Goal: Task Accomplishment & Management: Use online tool/utility

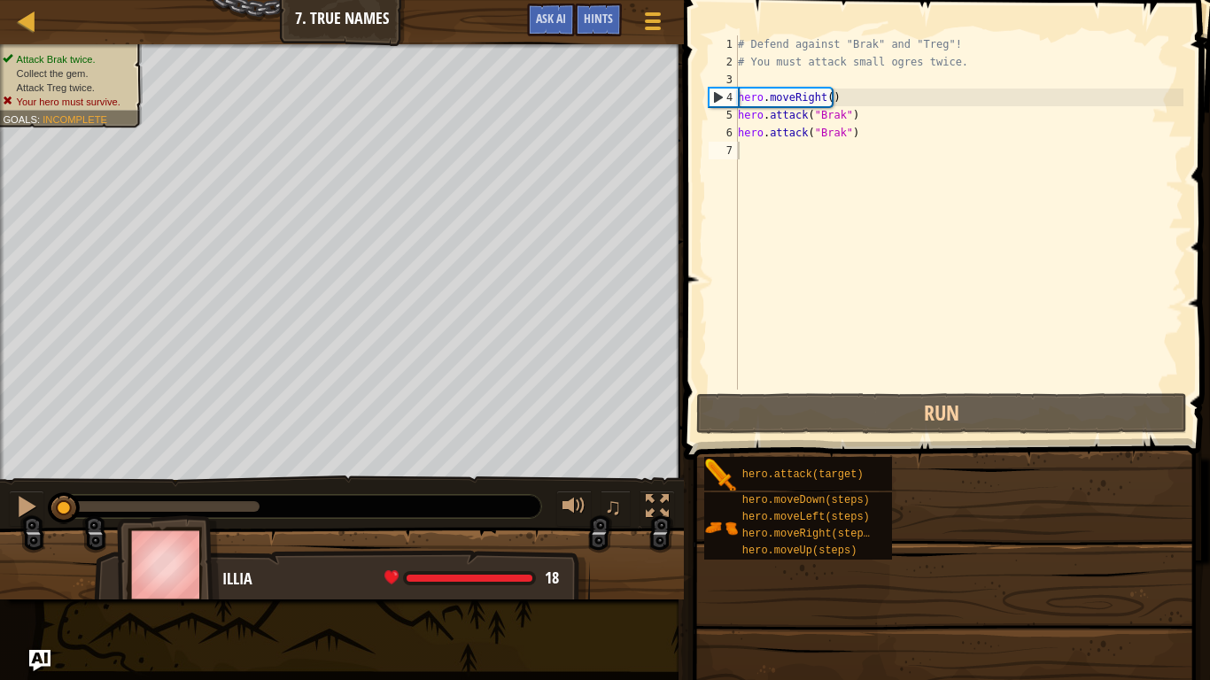
drag, startPoint x: 938, startPoint y: 563, endPoint x: 851, endPoint y: 564, distance: 86.8
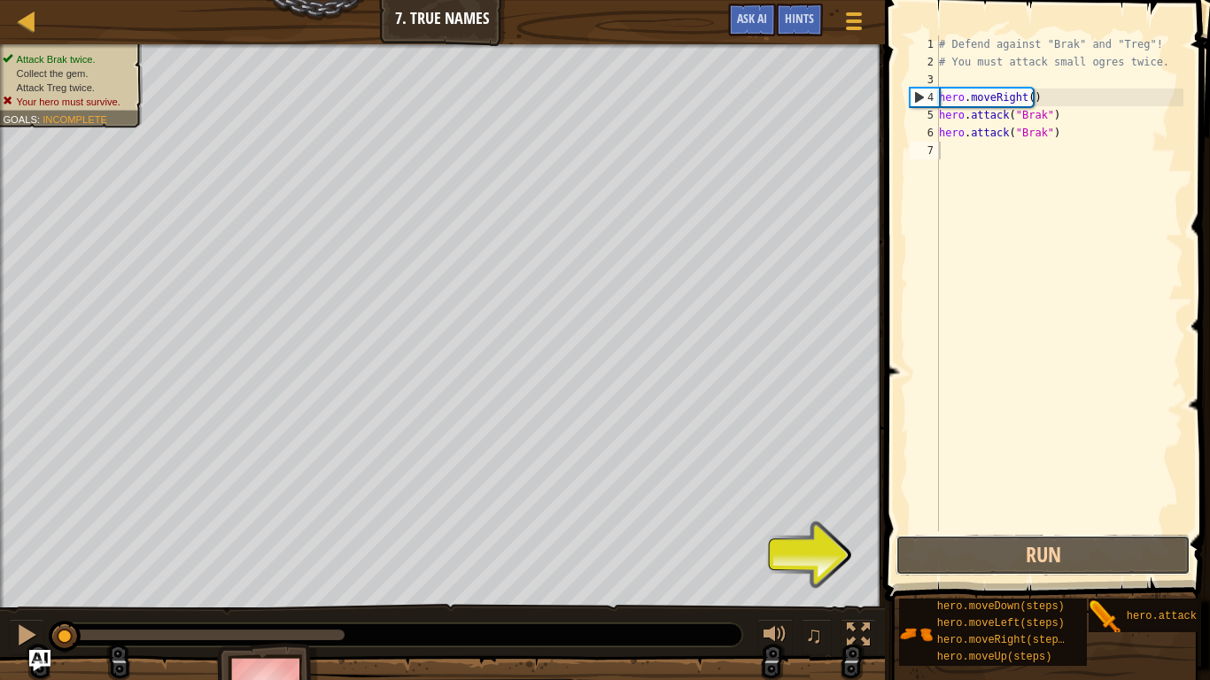
click at [995, 553] on button "Run" at bounding box center [1043, 555] width 295 height 41
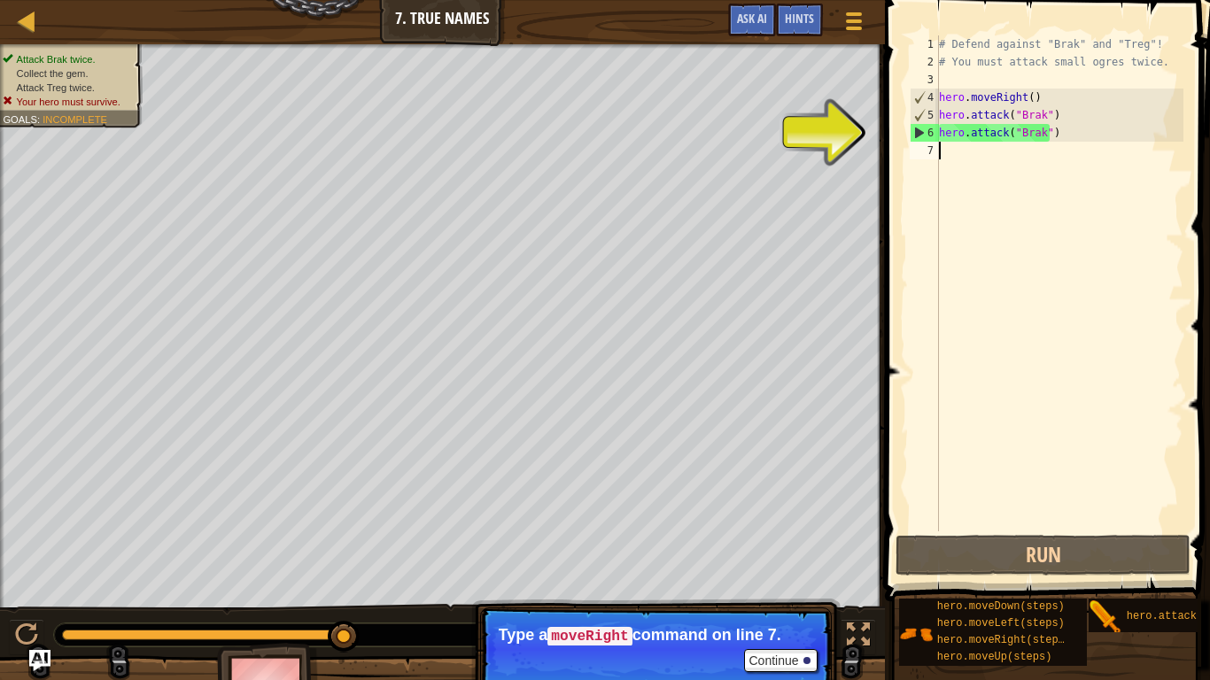
click at [982, 161] on div "# Defend against "Brak" and "Treg"! # You must attack small ogres twice. hero .…" at bounding box center [1059, 300] width 248 height 531
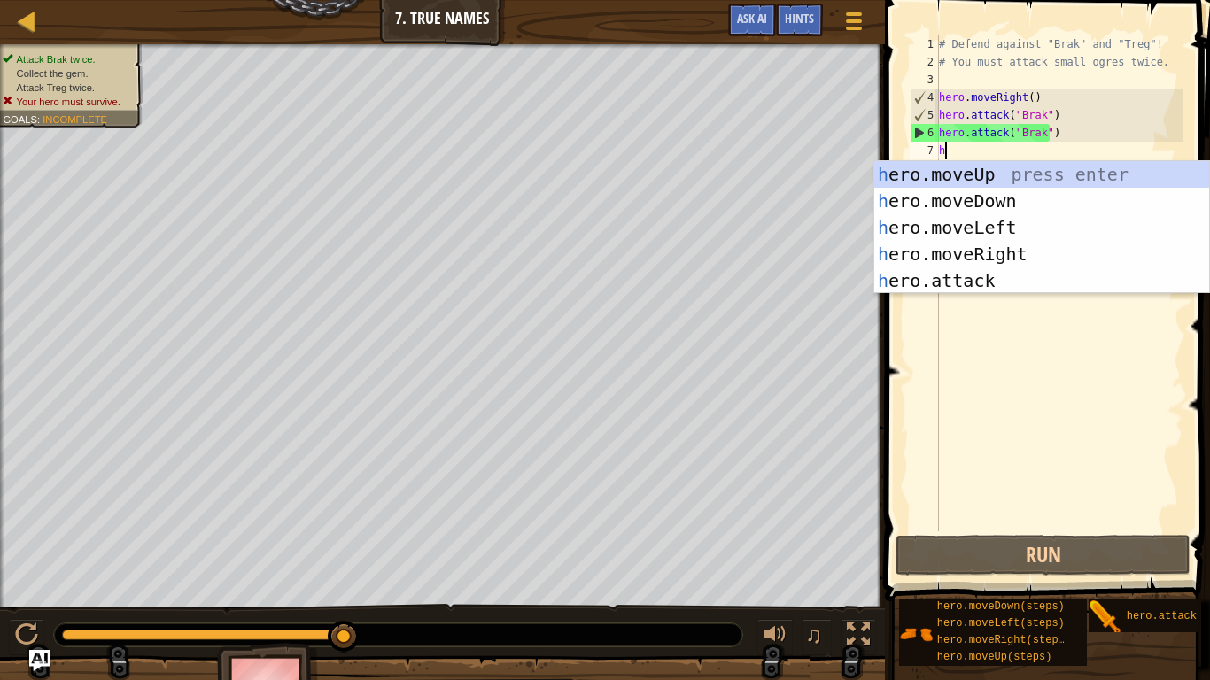
scroll to position [8, 0]
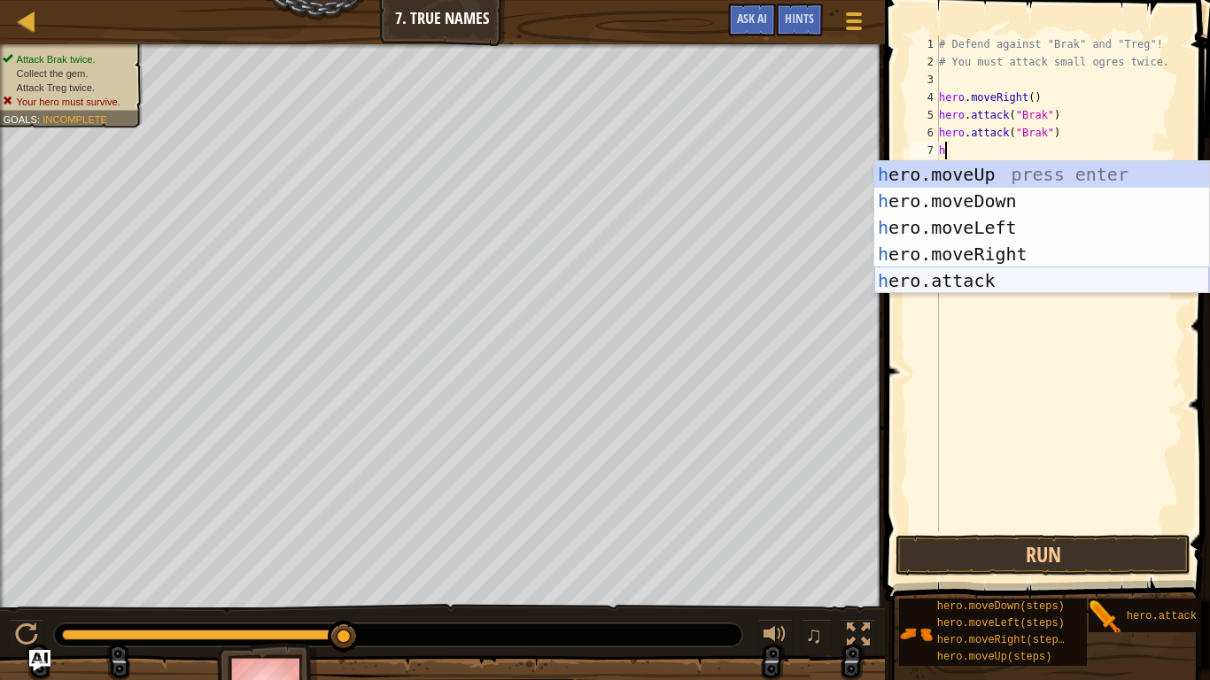
click at [1004, 278] on div "h ero.moveUp press enter h ero.moveDown press enter h ero.moveLeft press enter …" at bounding box center [1041, 254] width 335 height 186
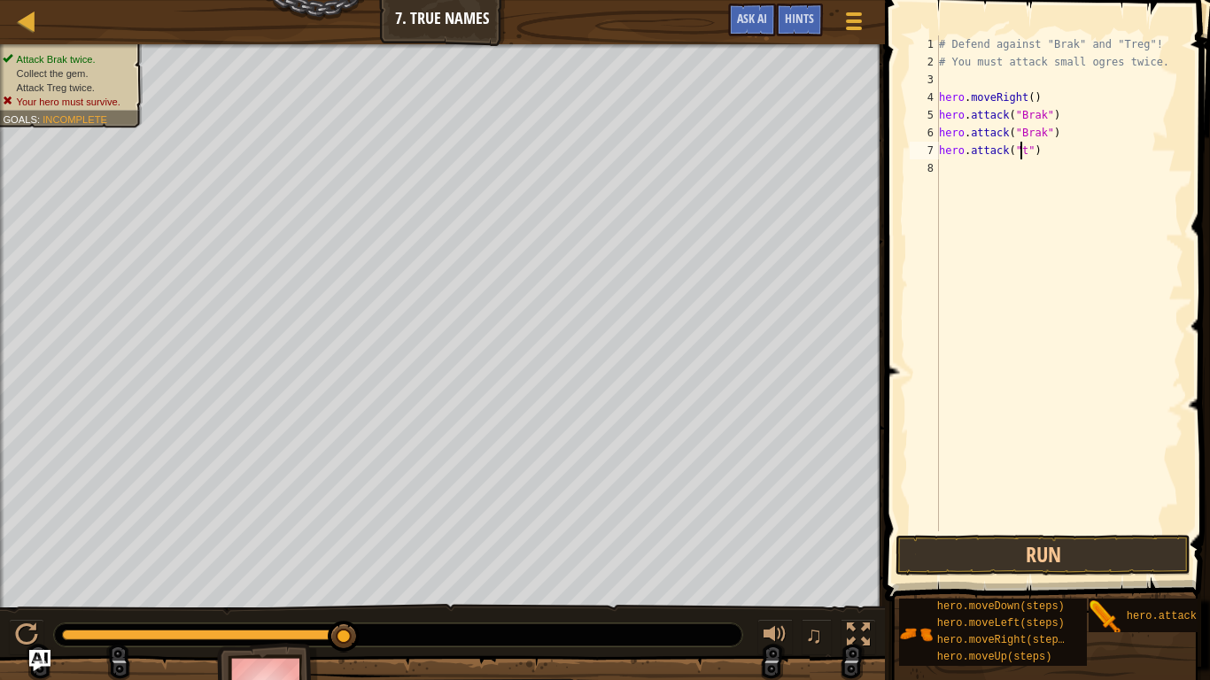
scroll to position [8, 7]
type textarea "hero.attack("treg")"
click at [977, 176] on div "# Defend against "Brak" and "Treg"! # You must attack small ogres twice. hero .…" at bounding box center [1059, 300] width 248 height 531
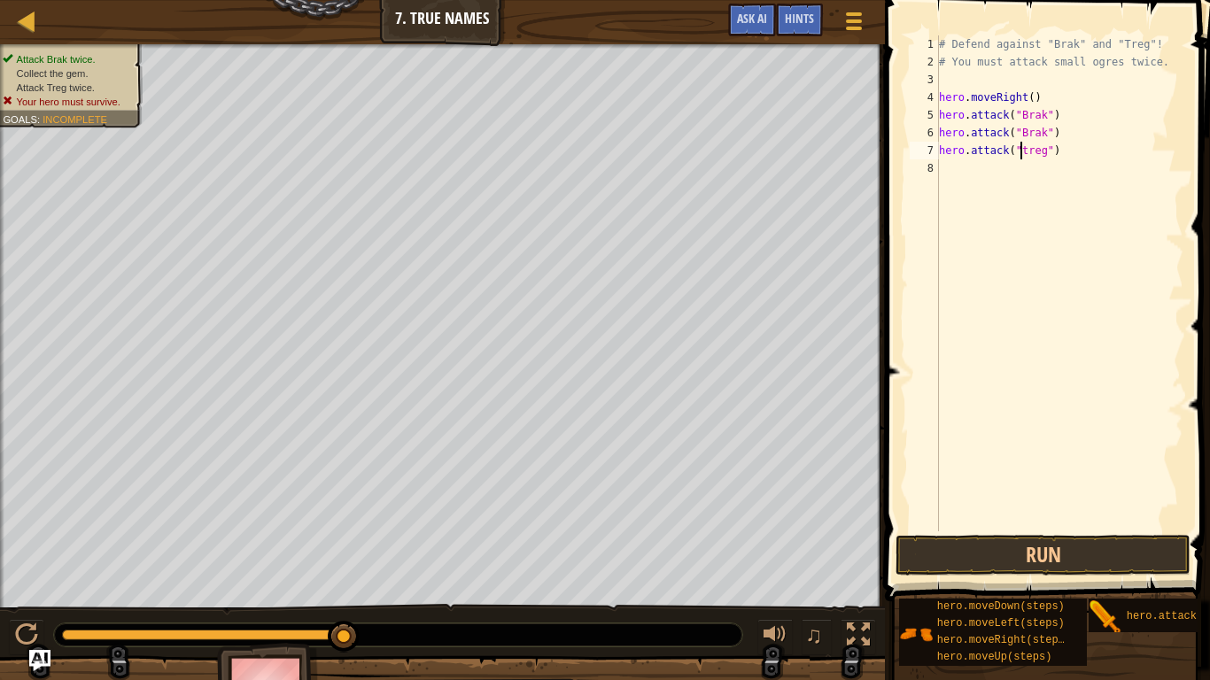
click at [1021, 150] on div "# Defend against "Brak" and "Treg"! # You must attack small ogres twice. hero .…" at bounding box center [1059, 300] width 248 height 531
type textarea "hero.attack("Treg")"
click at [1027, 551] on button "Run" at bounding box center [1043, 555] width 295 height 41
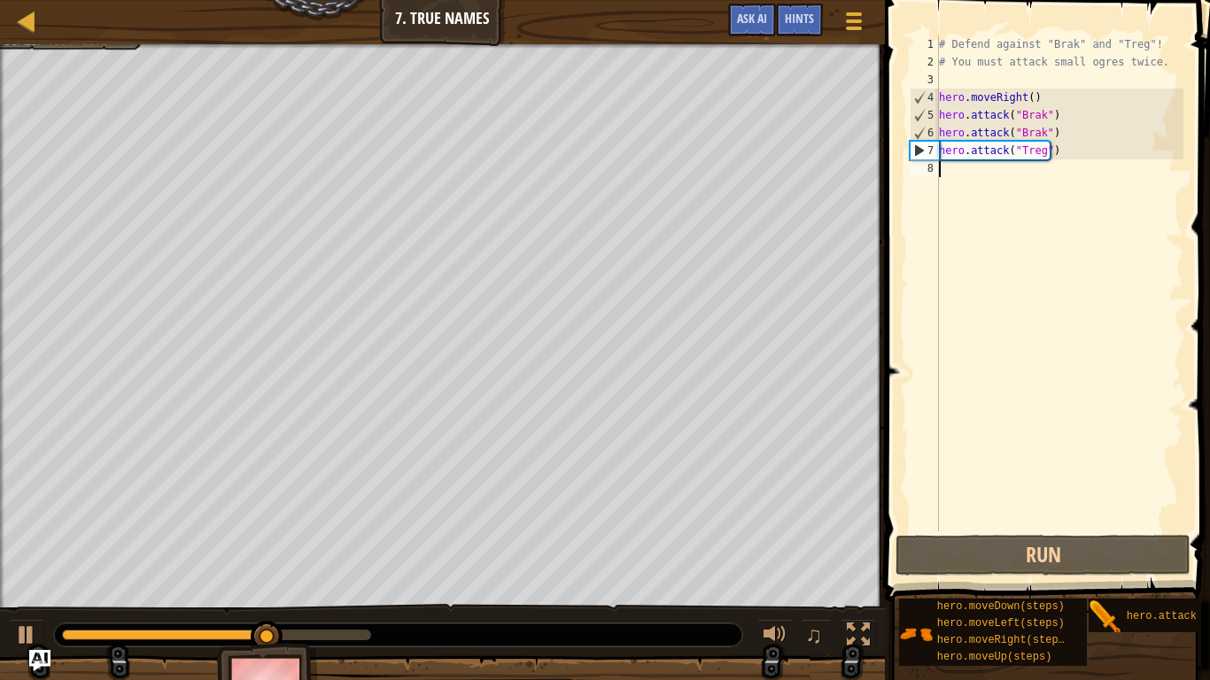
click at [1000, 287] on div "# Defend against "Brak" and "Treg"! # You must attack small ogres twice. hero .…" at bounding box center [1059, 300] width 248 height 531
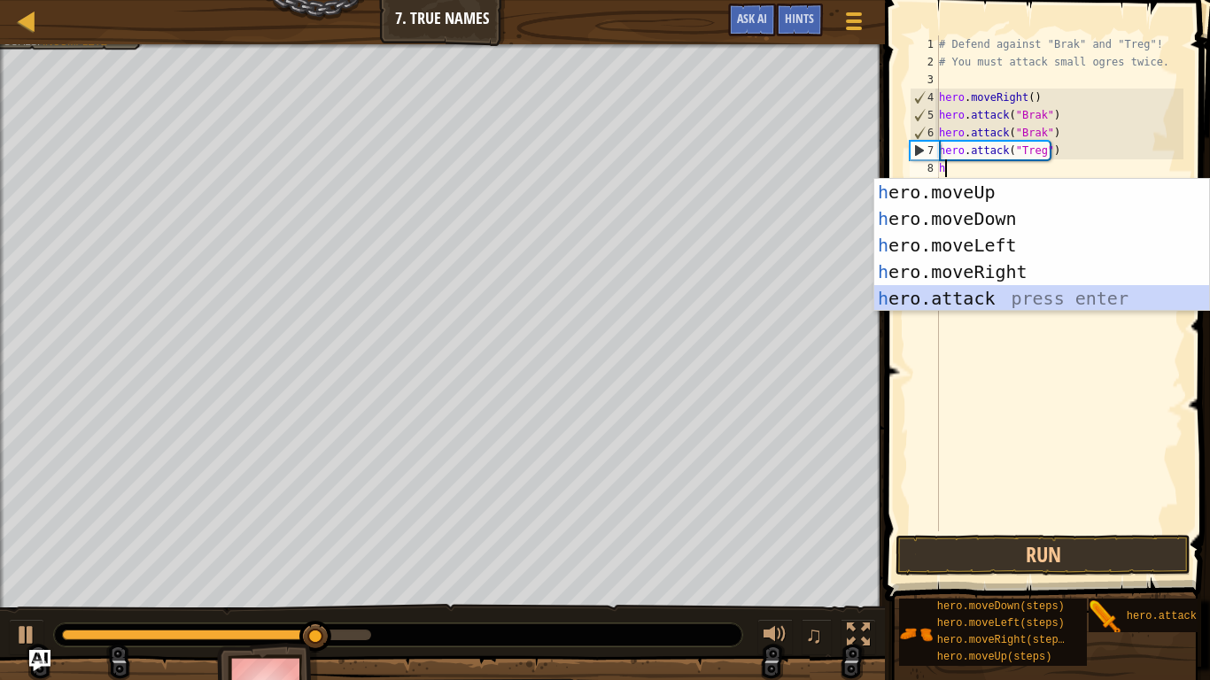
click at [995, 299] on div "h ero.moveUp press enter h ero.moveDown press enter h ero.moveLeft press enter …" at bounding box center [1041, 272] width 335 height 186
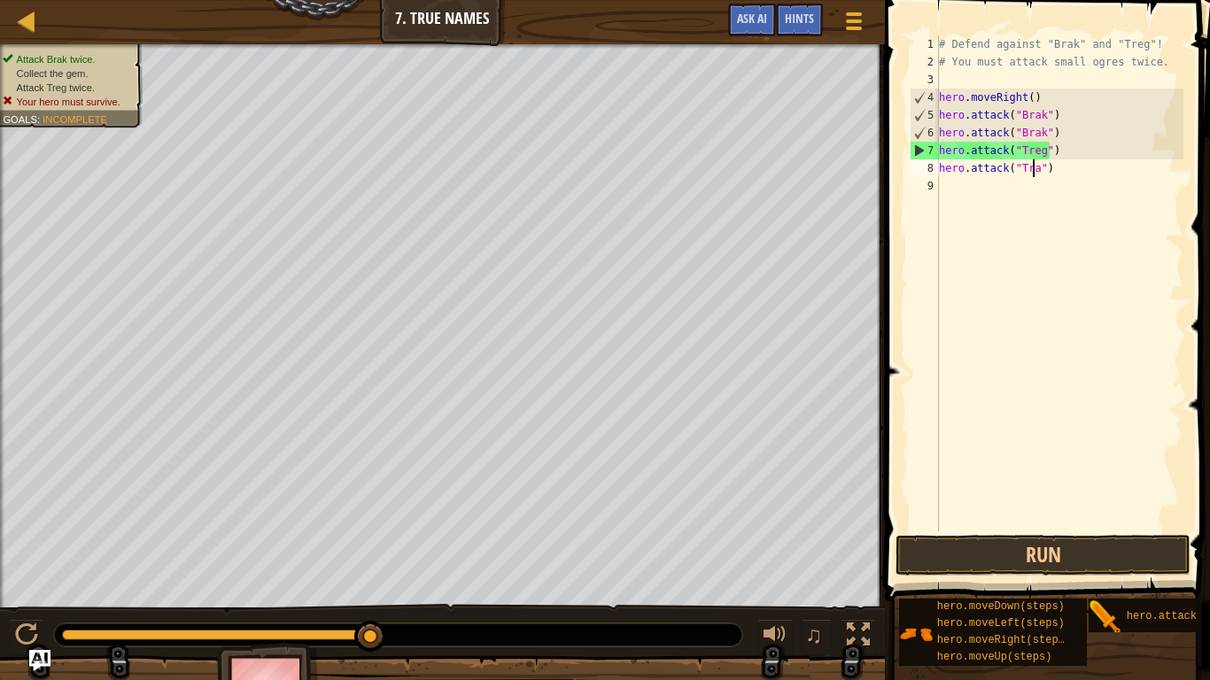
scroll to position [8, 8]
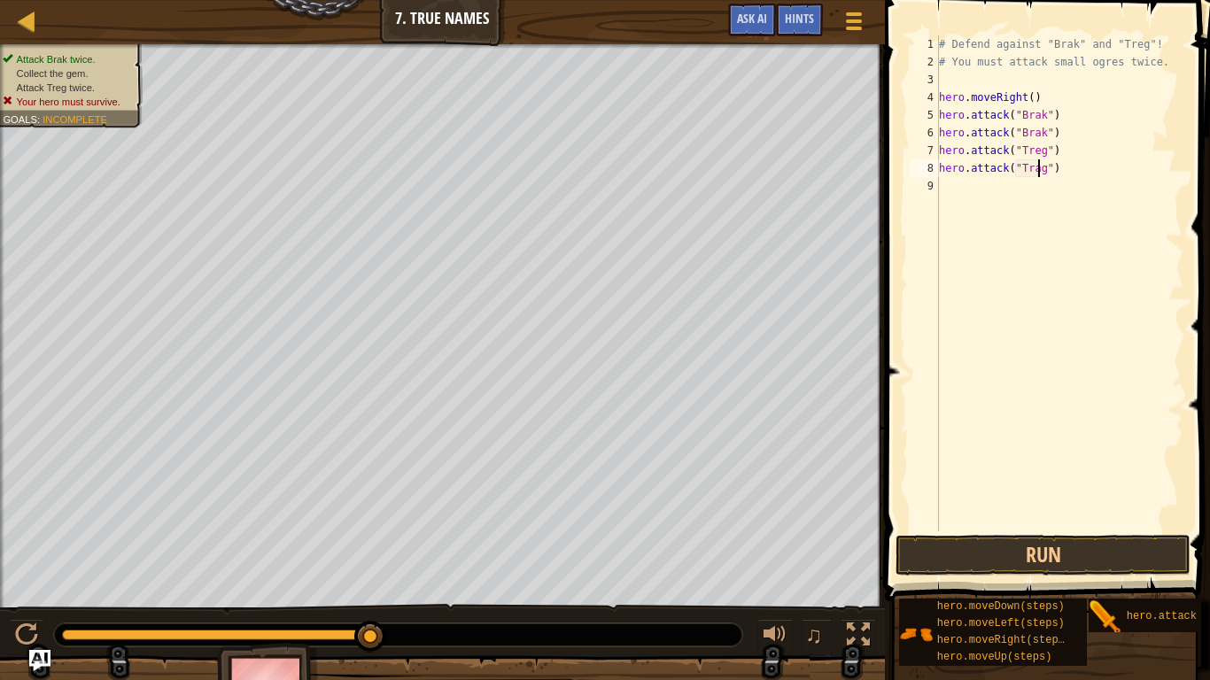
type textarea "hero.attack("Trag")"
click at [1044, 555] on button "Run" at bounding box center [1043, 555] width 295 height 41
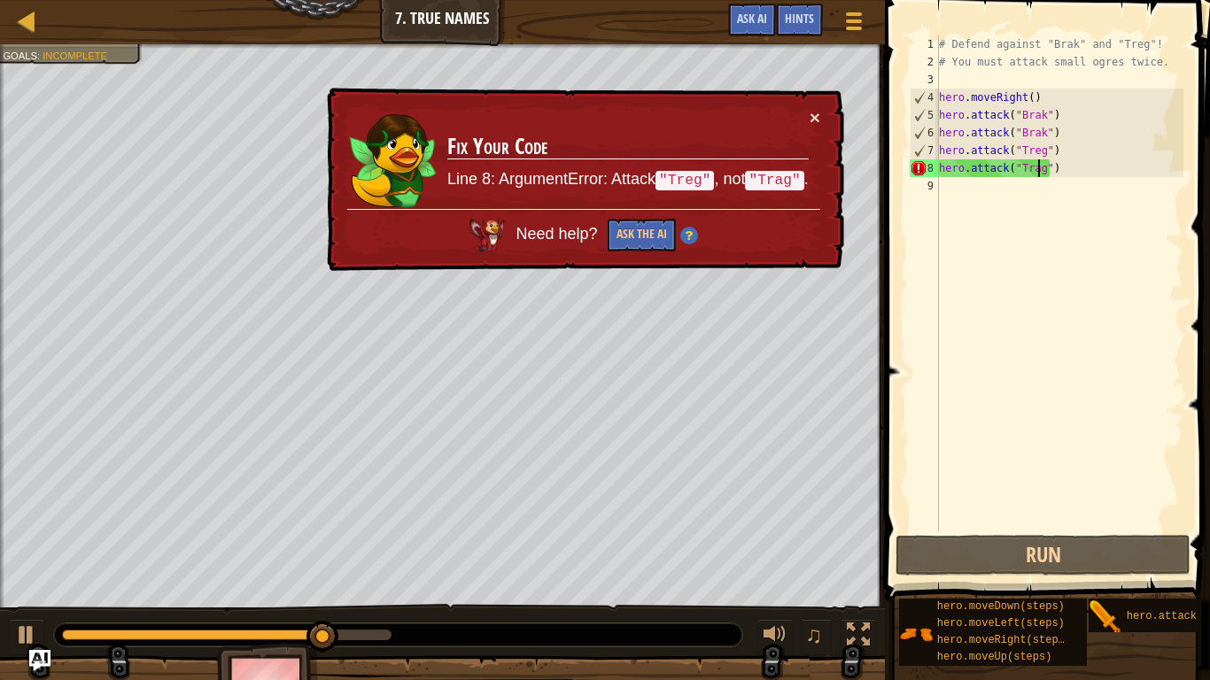
click at [988, 334] on div "# Defend against "Brak" and "Treg"! # You must attack small ogres twice. hero .…" at bounding box center [1059, 300] width 248 height 531
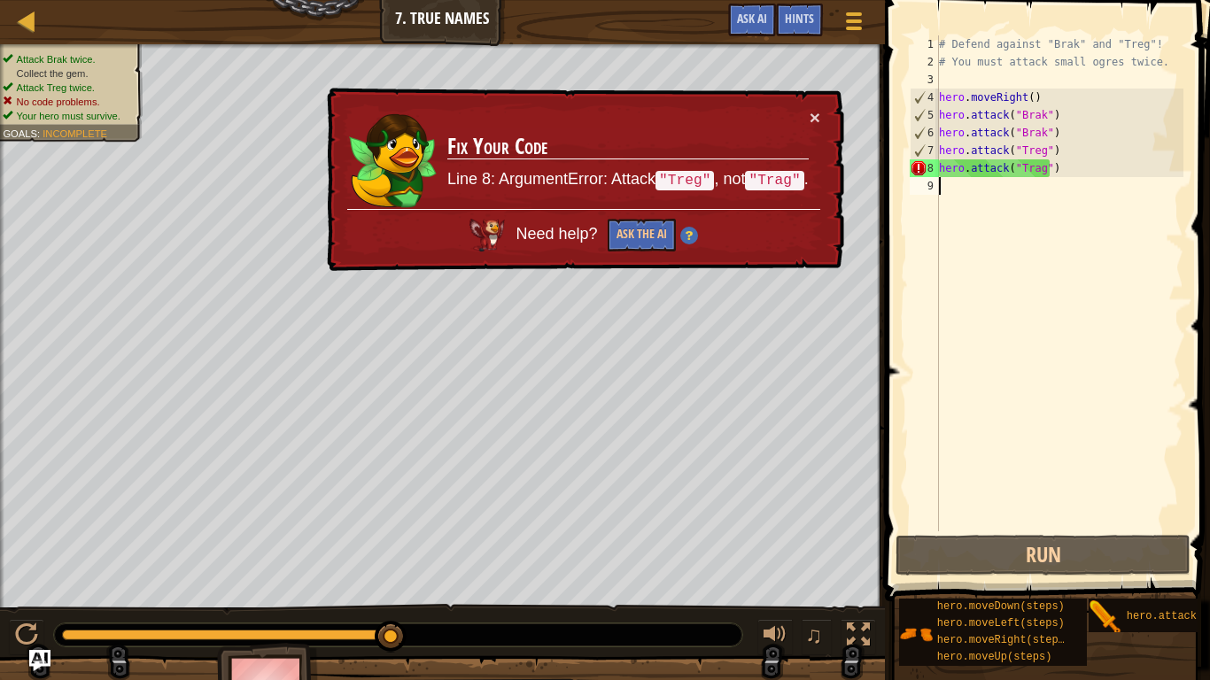
type textarea "h"
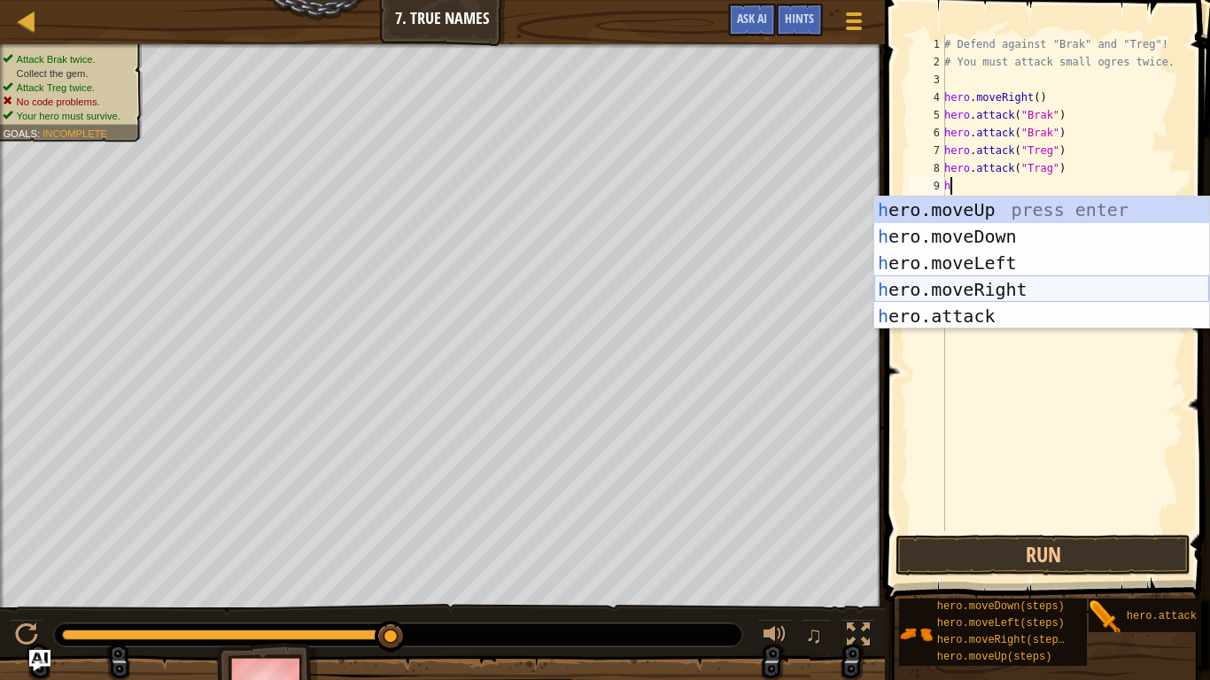
click at [1015, 290] on div "h ero.moveUp press enter h ero.moveDown press enter h ero.moveLeft press enter …" at bounding box center [1041, 290] width 335 height 186
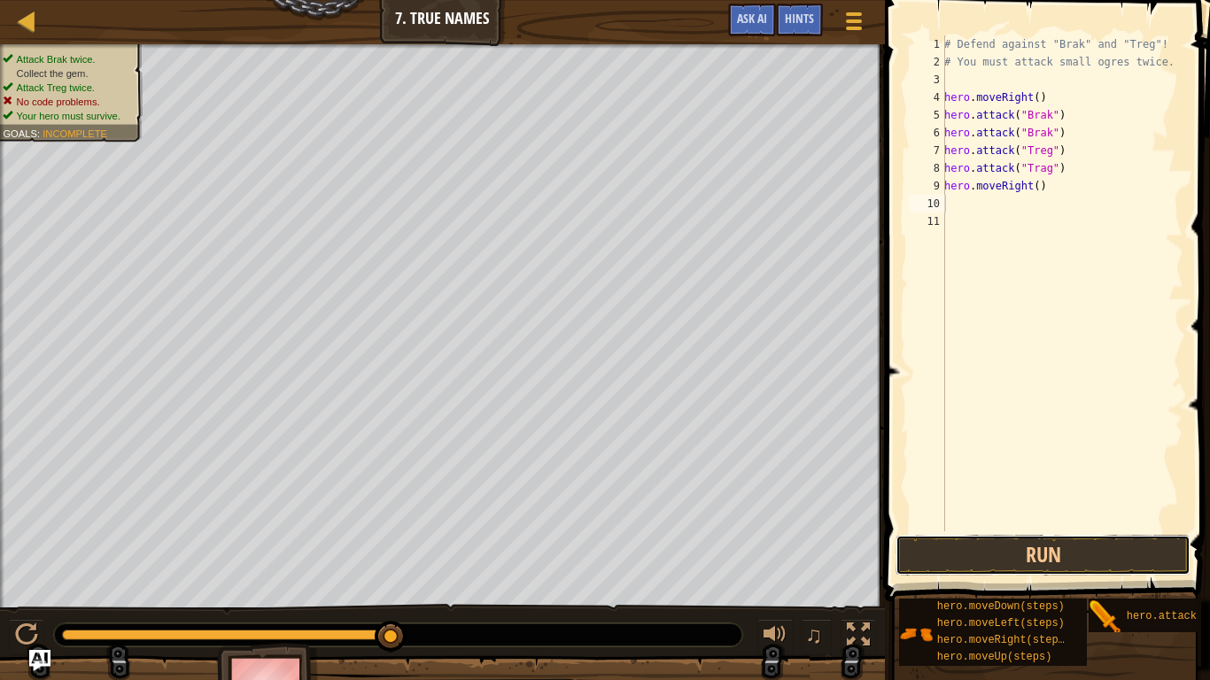
click at [1053, 551] on button "Run" at bounding box center [1043, 555] width 295 height 41
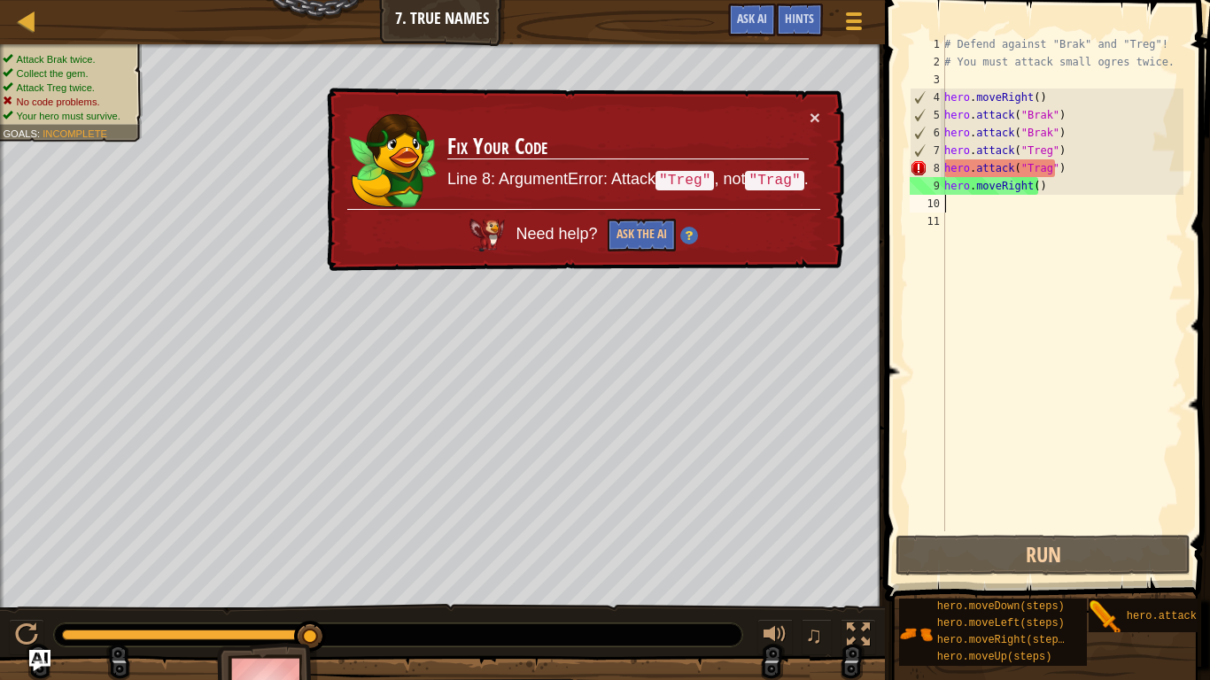
click at [1028, 186] on div "# Defend against "Brak" and "Treg"! # You must attack small ogres twice. hero .…" at bounding box center [1062, 300] width 243 height 531
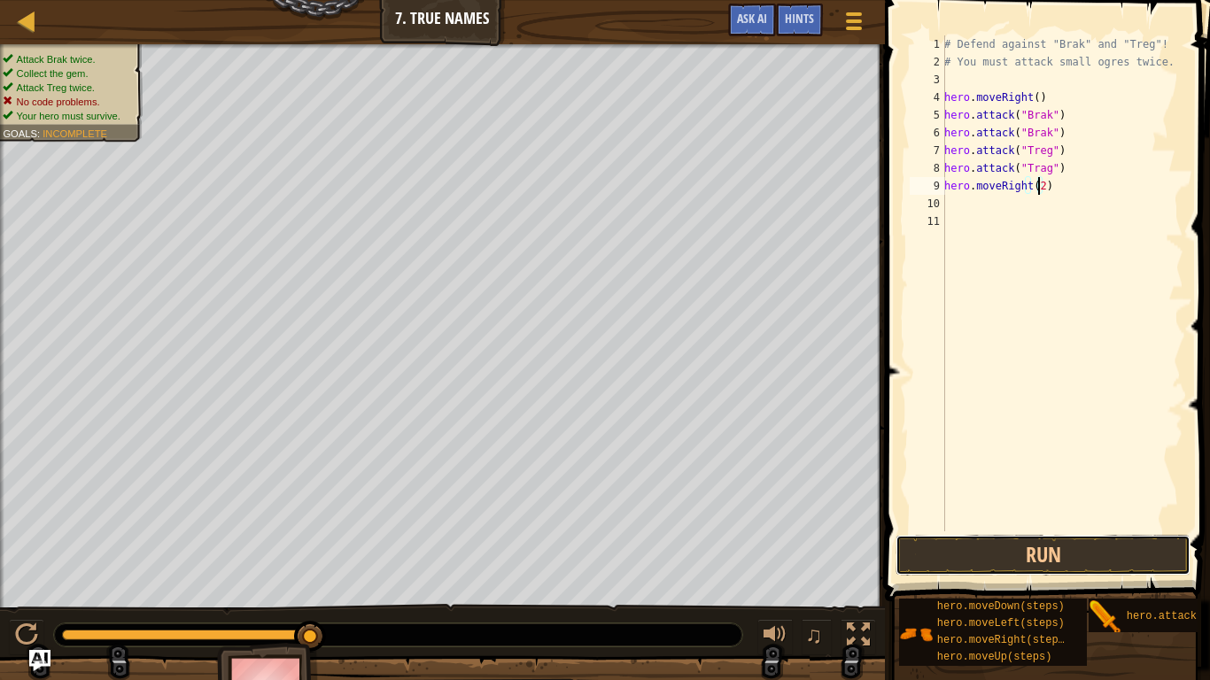
click at [1017, 555] on button "Run" at bounding box center [1043, 555] width 295 height 41
click at [1013, 551] on button "Run" at bounding box center [1043, 555] width 295 height 41
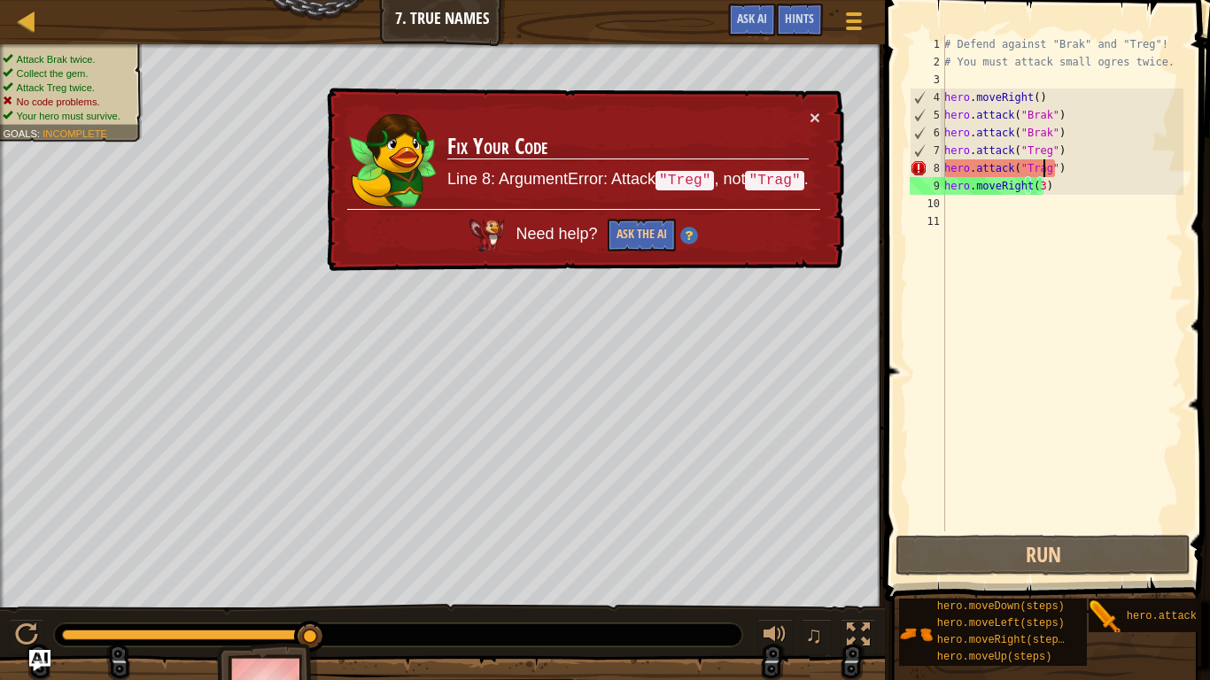
click at [1045, 168] on div "# Defend against "Brak" and "Treg"! # You must attack small ogres twice. hero .…" at bounding box center [1062, 300] width 243 height 531
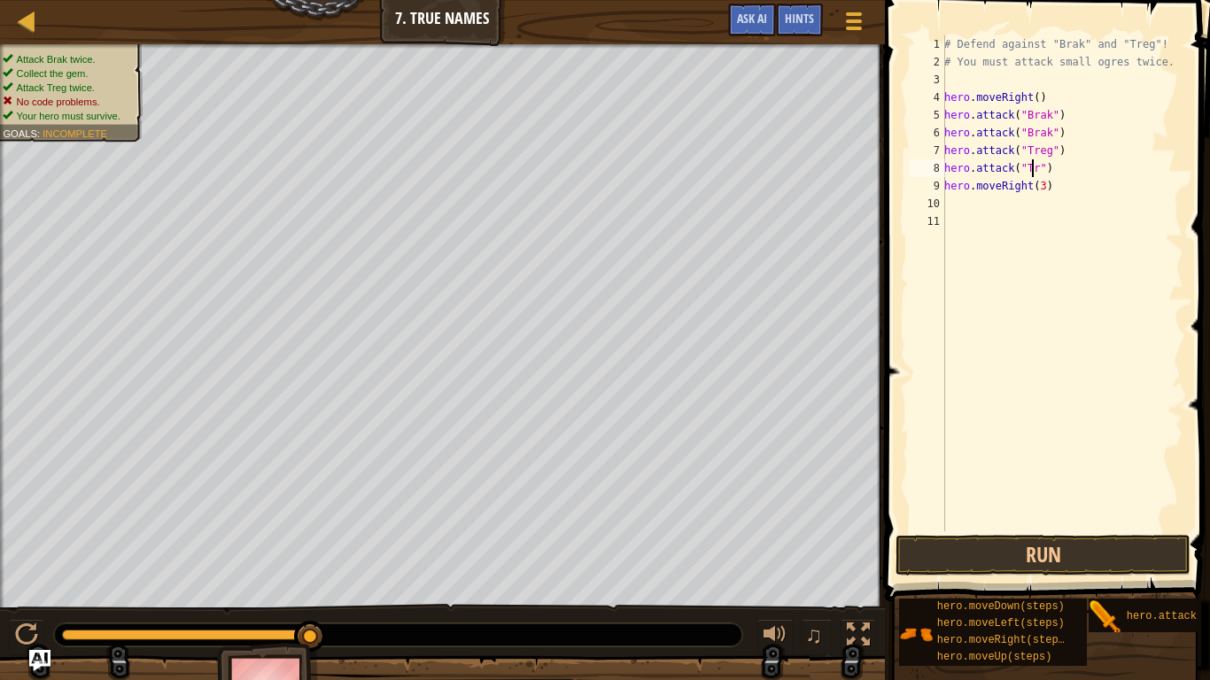
scroll to position [8, 8]
click at [1061, 552] on button "Run" at bounding box center [1043, 555] width 295 height 41
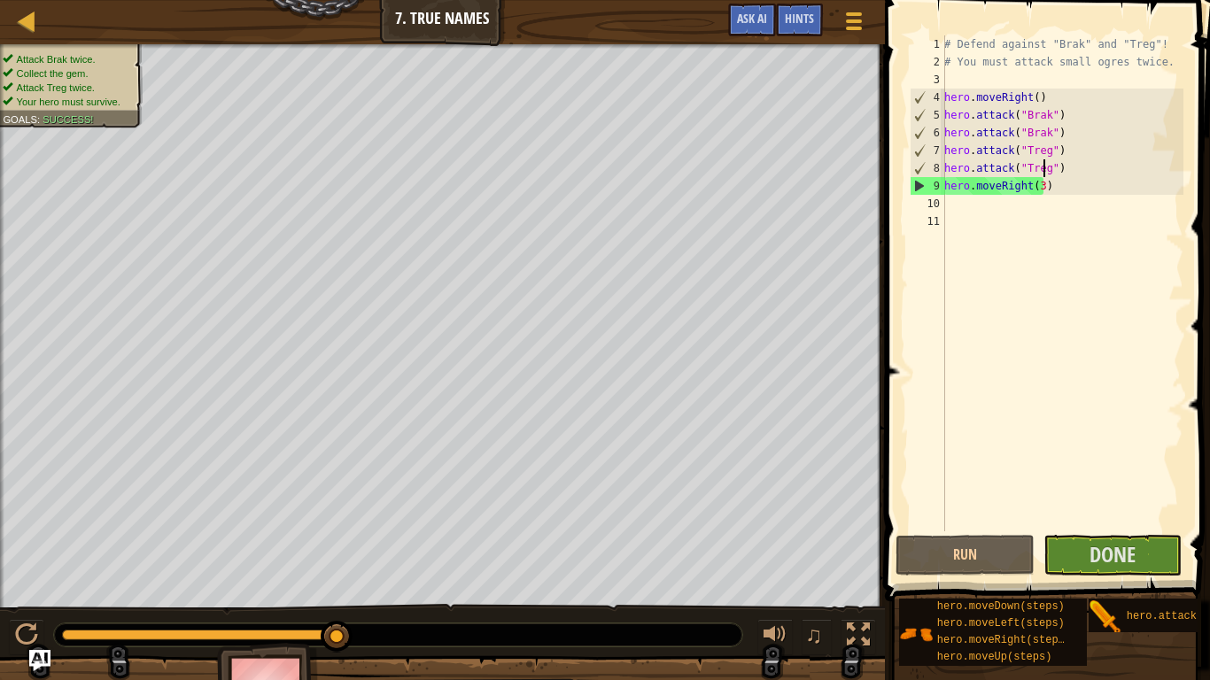
click at [1036, 187] on div "# Defend against "Brak" and "Treg"! # You must attack small ogres twice. hero .…" at bounding box center [1062, 300] width 243 height 531
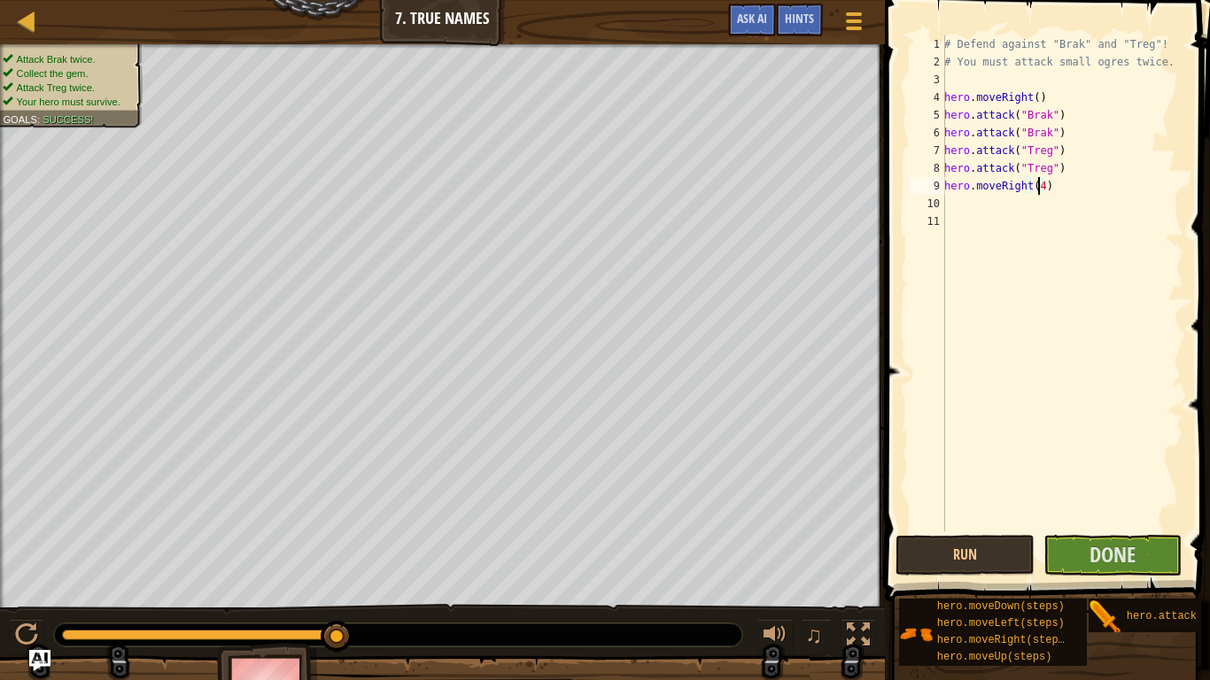
type textarea "hero.moveRight(4)"
click at [1056, 542] on button "Done" at bounding box center [1113, 555] width 139 height 41
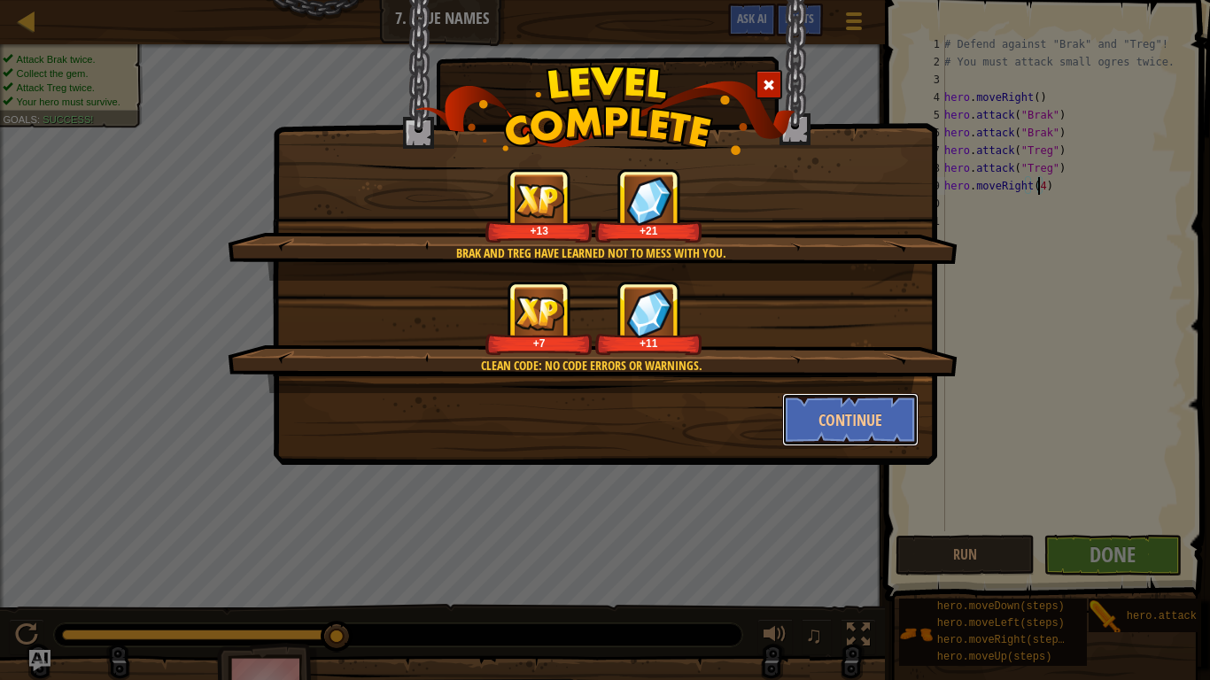
click at [826, 431] on button "Continue" at bounding box center [850, 419] width 137 height 53
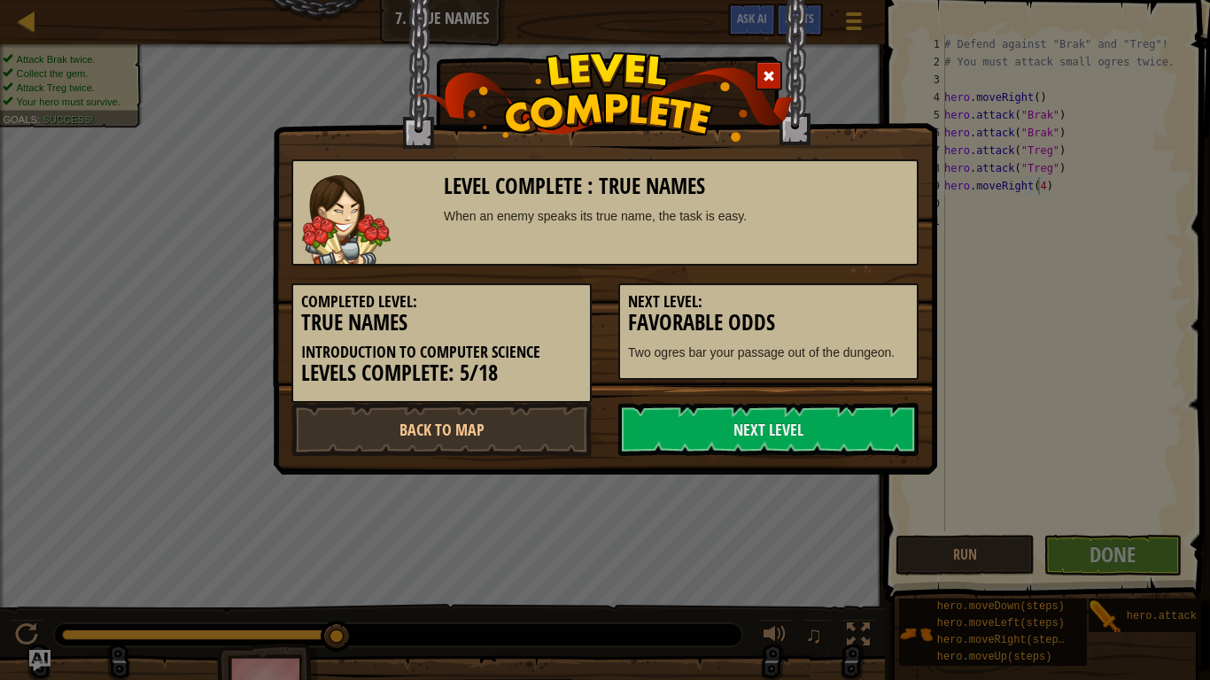
click at [826, 431] on link "Next Level" at bounding box center [768, 429] width 300 height 53
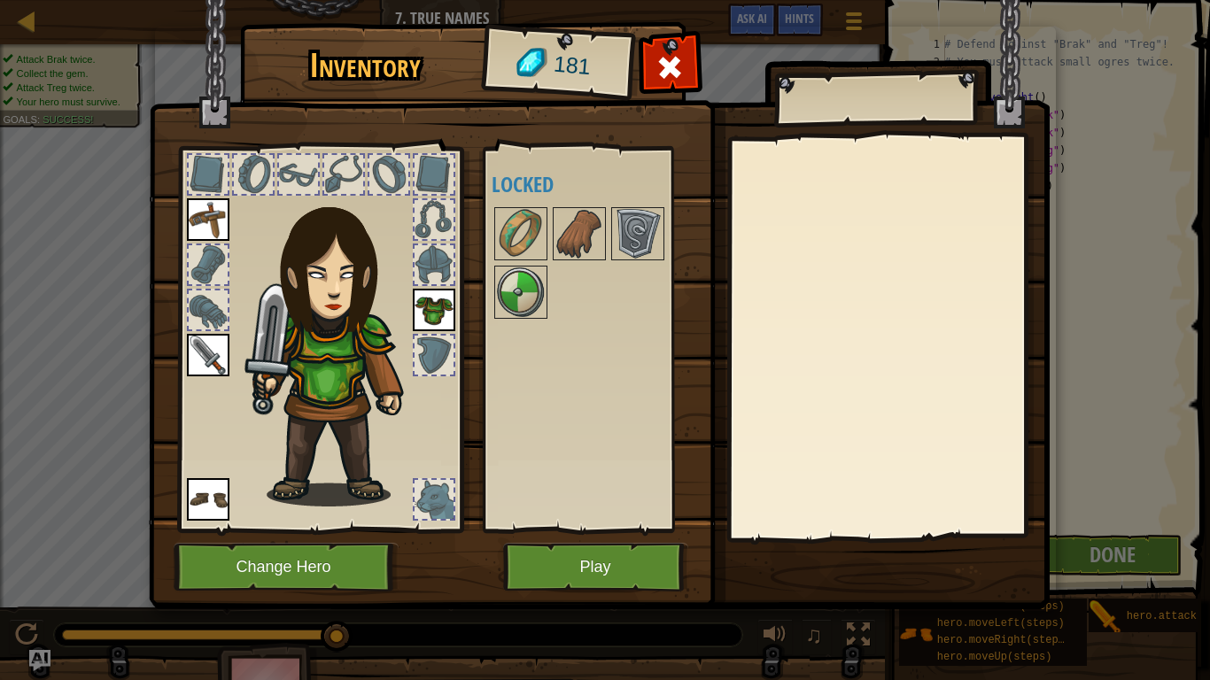
click at [656, 65] on div at bounding box center [670, 72] width 56 height 56
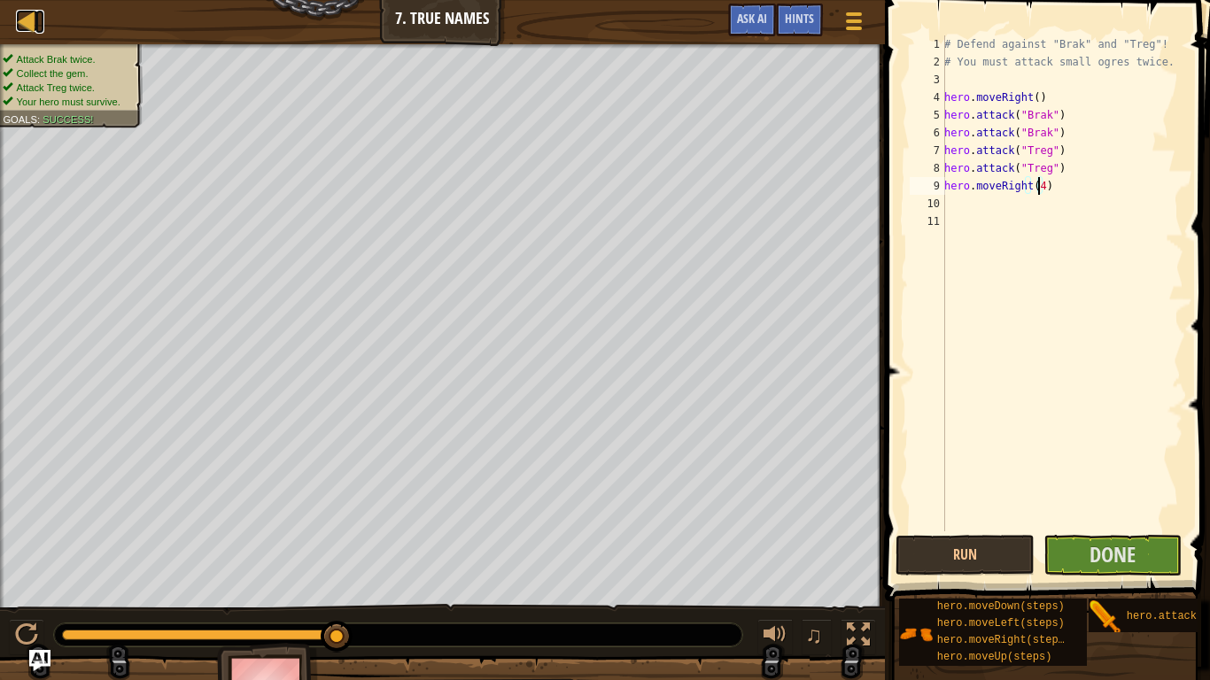
click at [32, 17] on div at bounding box center [27, 21] width 22 height 22
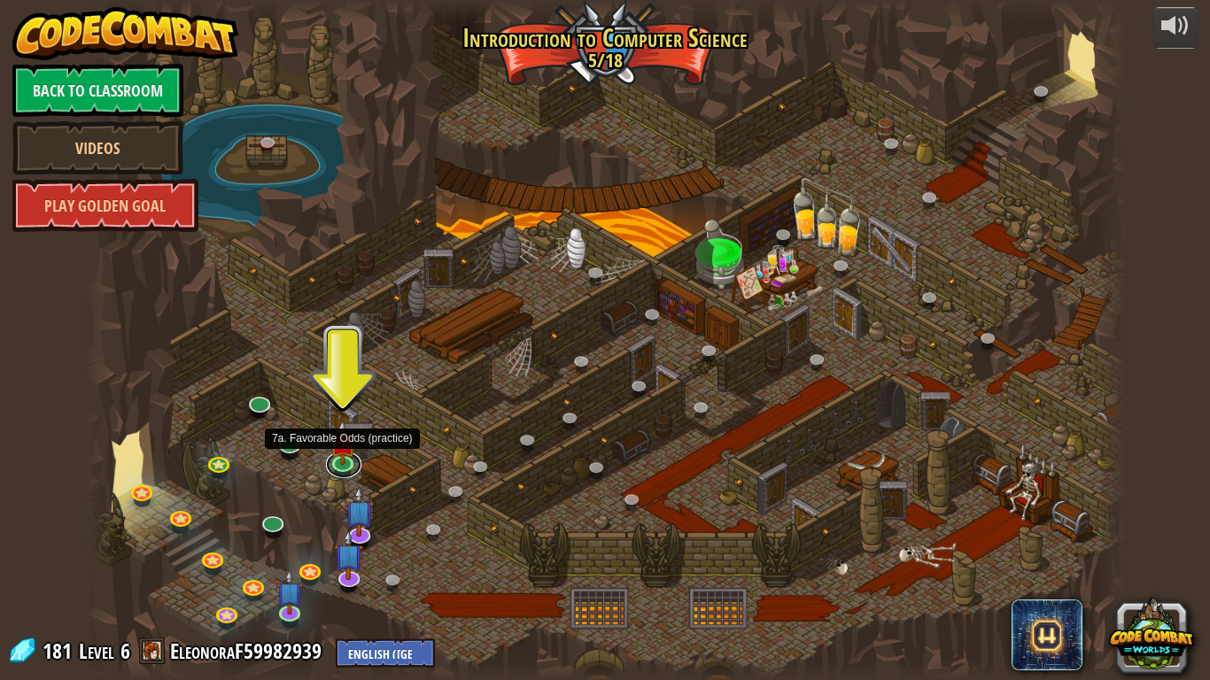
click at [345, 462] on link at bounding box center [343, 465] width 35 height 27
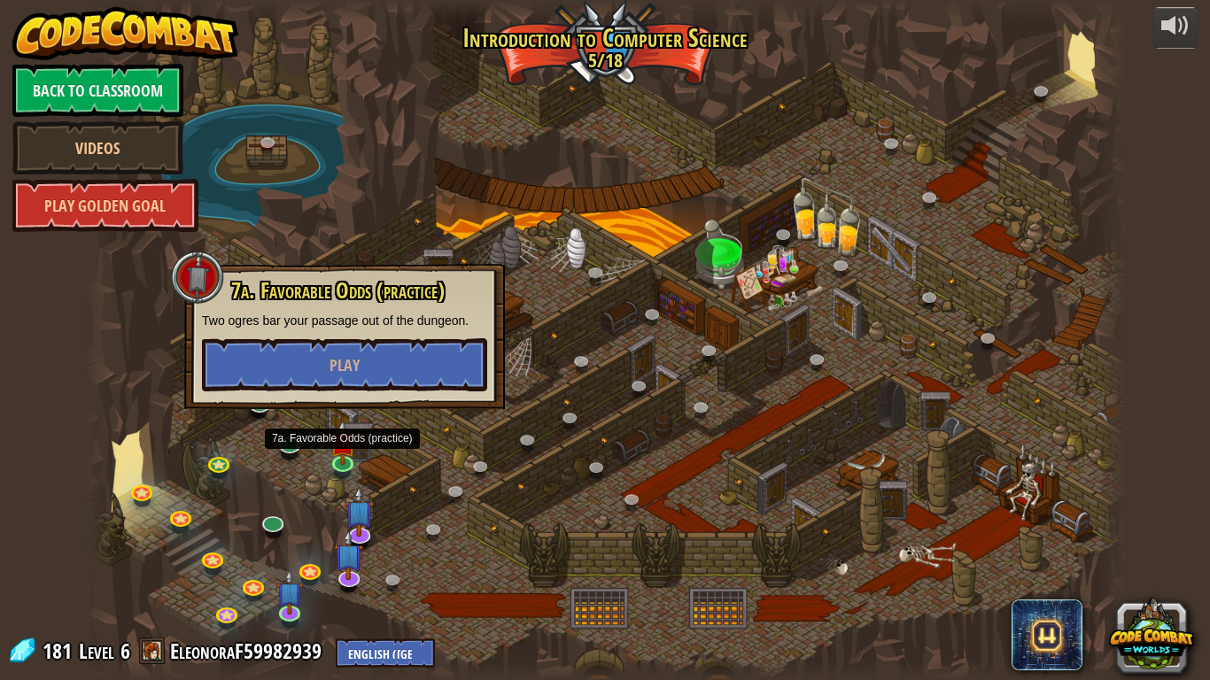
click at [311, 480] on div at bounding box center [605, 340] width 1041 height 680
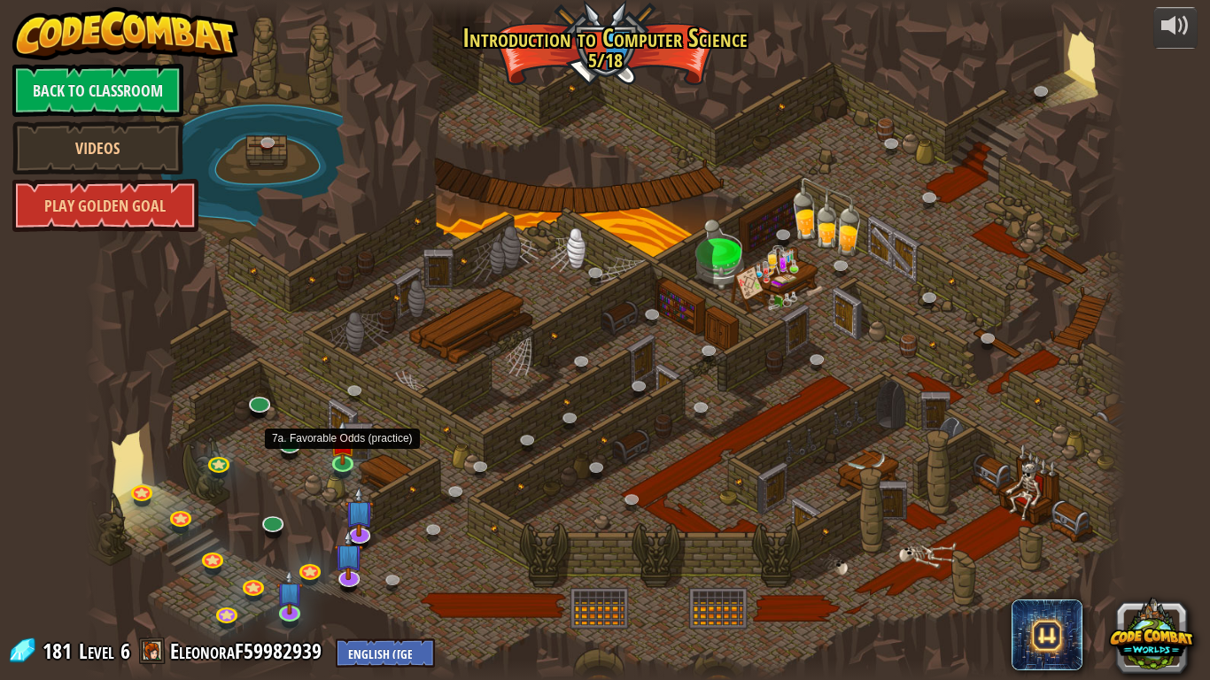
click at [341, 461] on img at bounding box center [343, 442] width 27 height 45
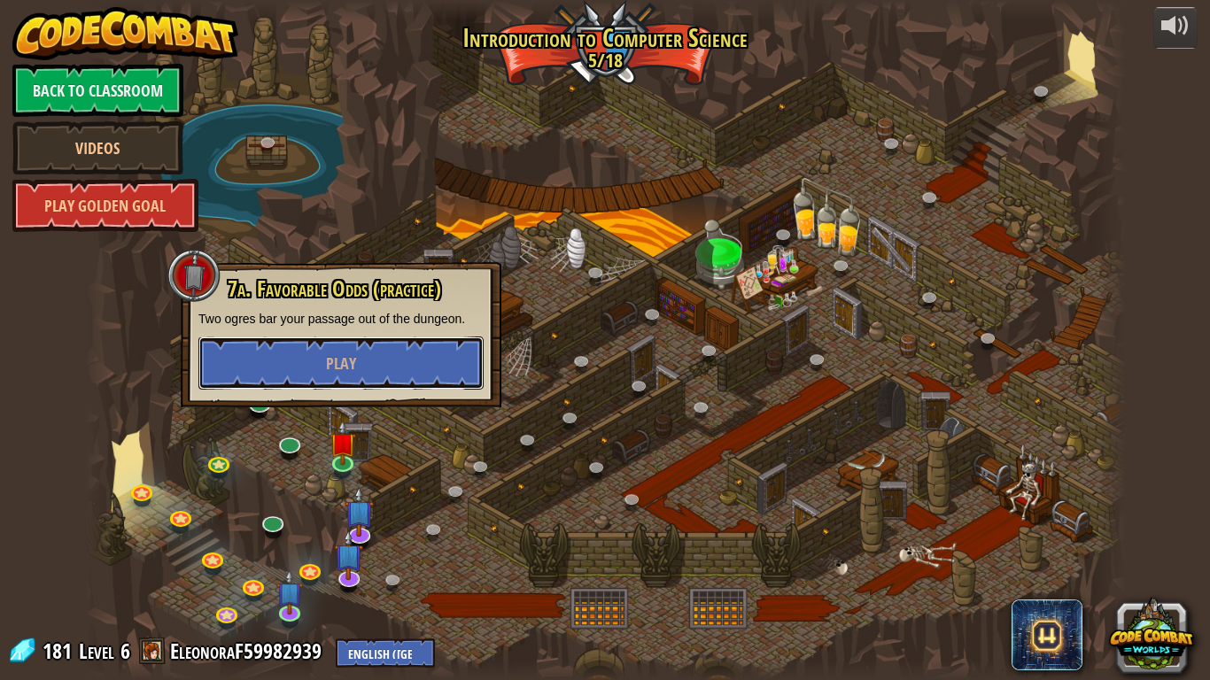
click at [370, 363] on button "Play" at bounding box center [340, 363] width 285 height 53
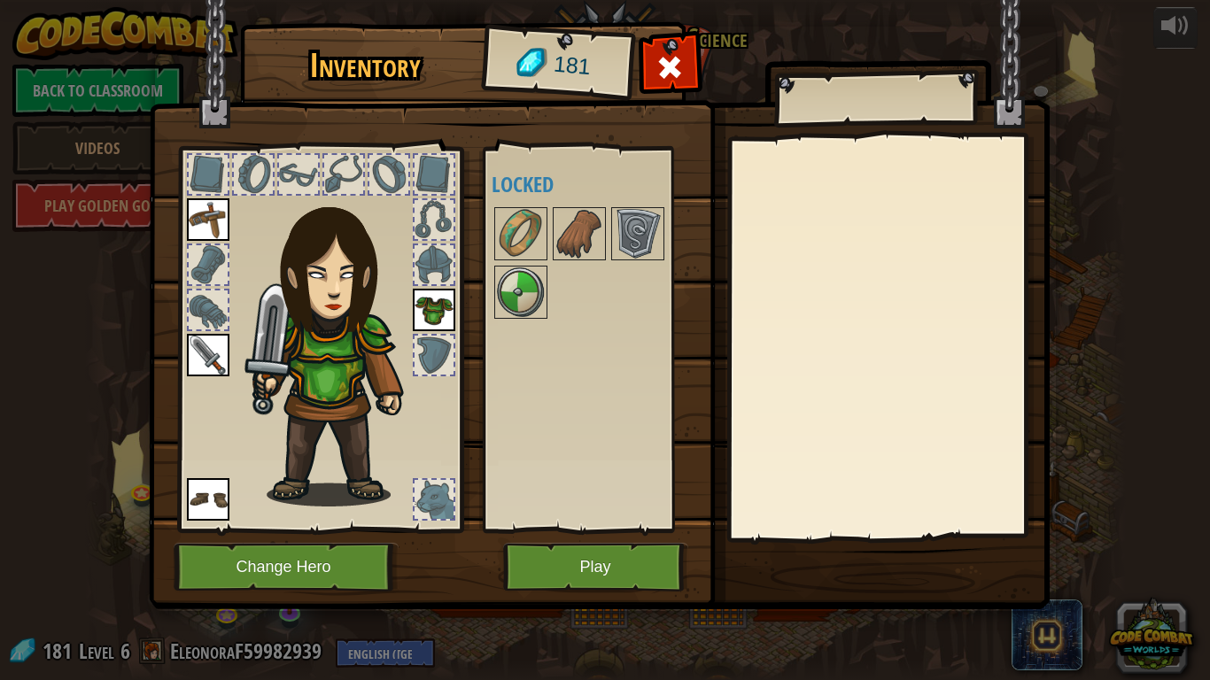
click at [529, 292] on img at bounding box center [521, 293] width 50 height 50
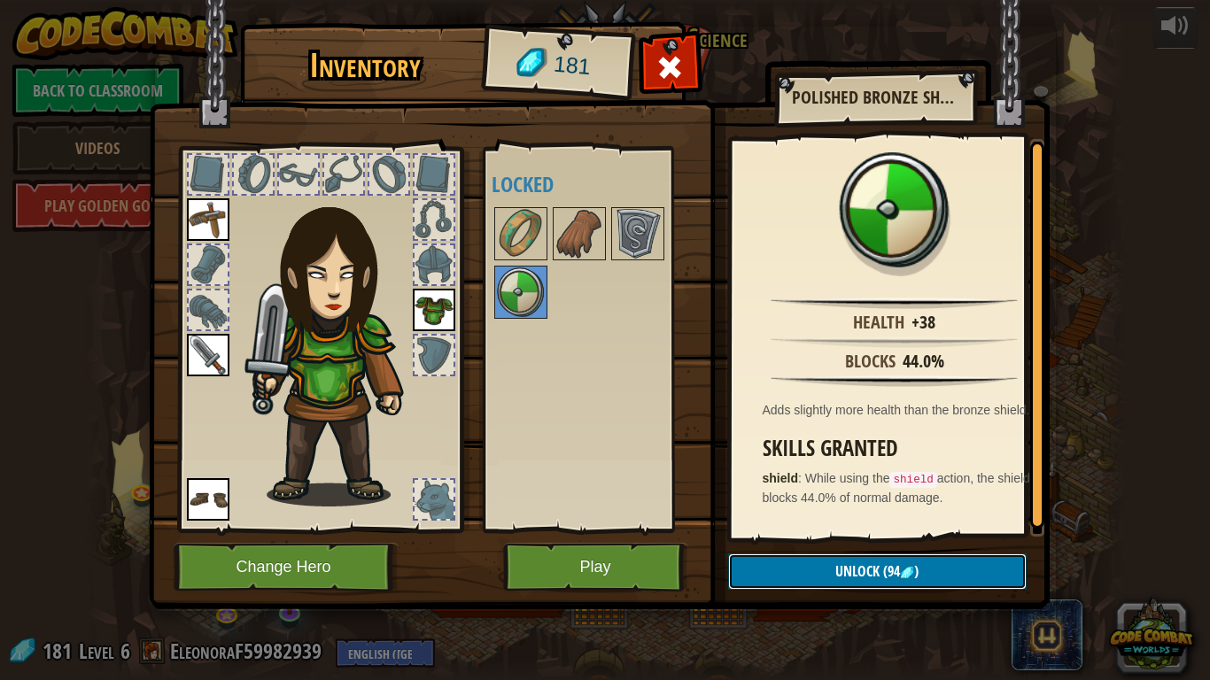
click at [847, 572] on span "Unlock" at bounding box center [857, 571] width 44 height 19
click at [847, 572] on button "Confirm" at bounding box center [877, 572] width 299 height 36
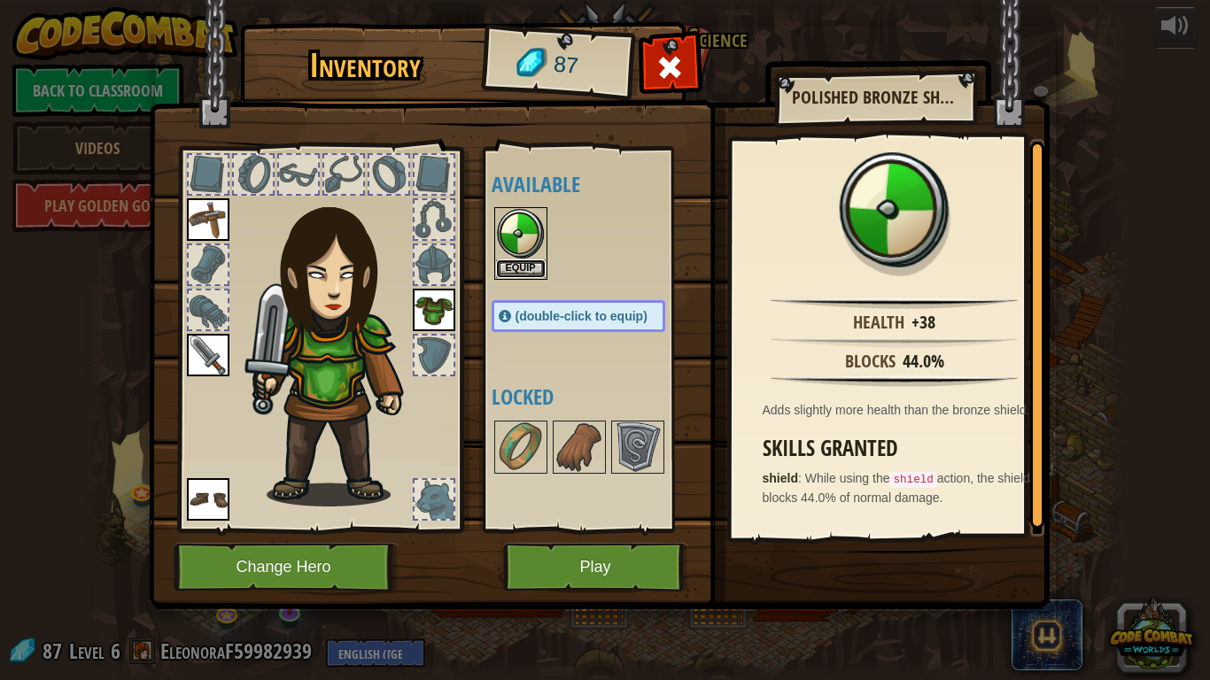
click at [525, 265] on button "Equip" at bounding box center [521, 269] width 50 height 19
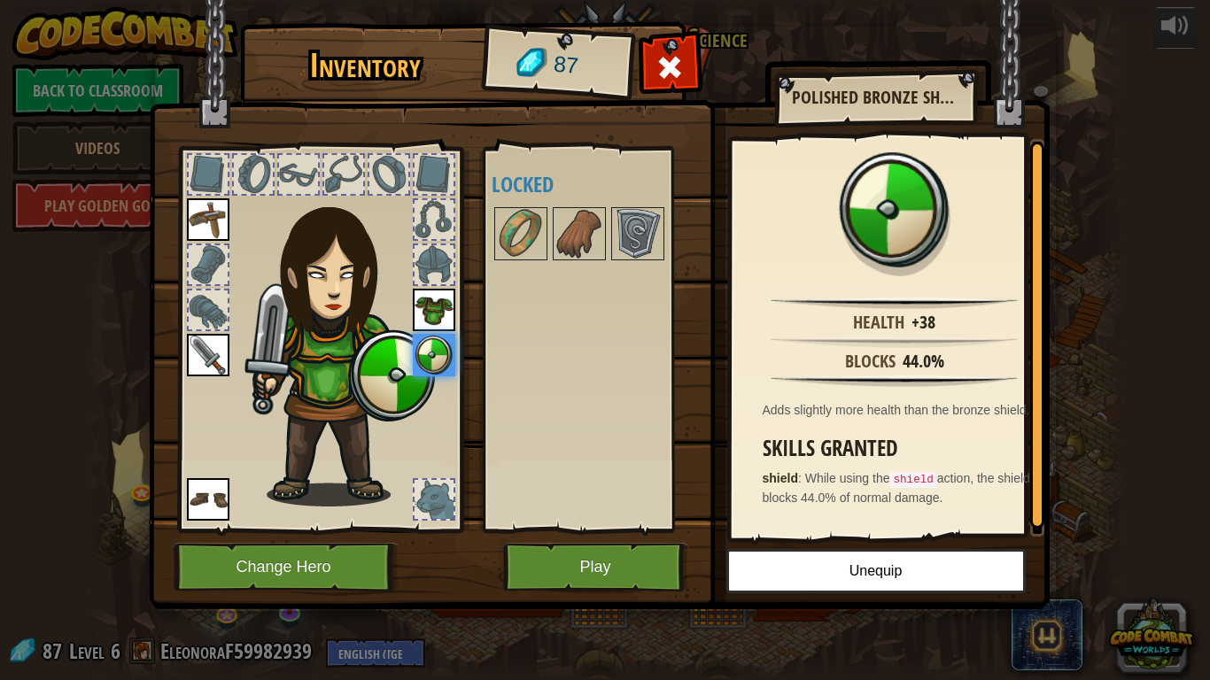
click at [624, 249] on img at bounding box center [638, 234] width 50 height 50
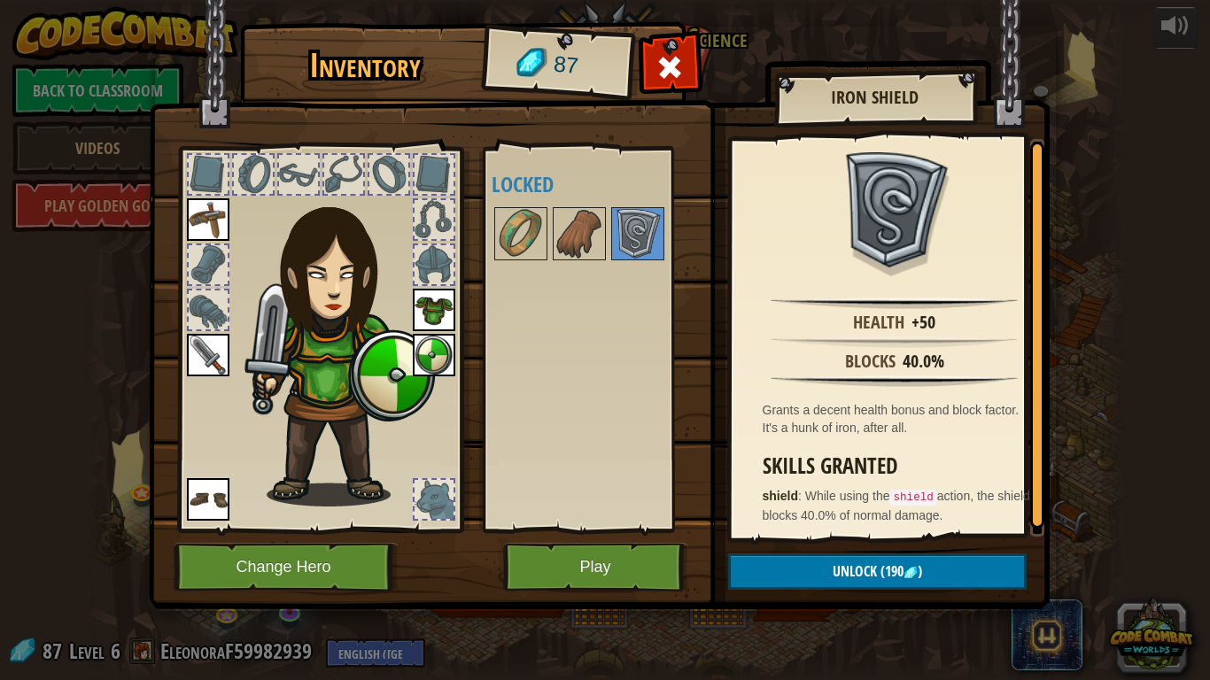
click at [585, 250] on img at bounding box center [580, 234] width 50 height 50
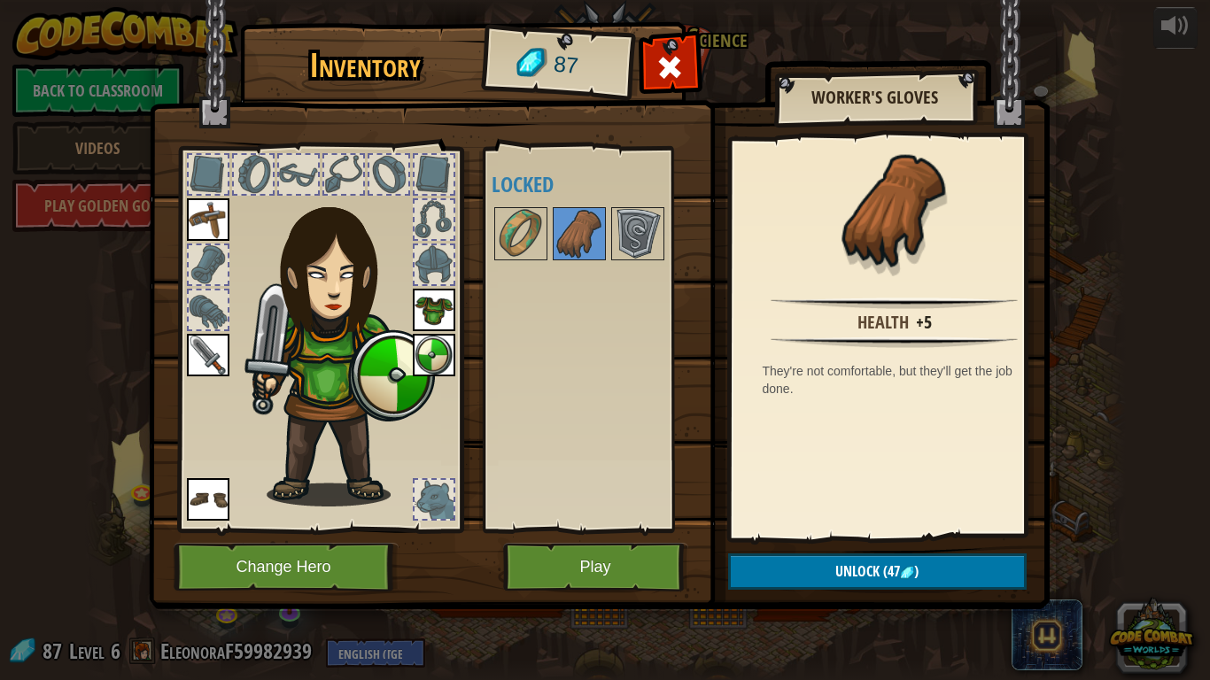
click at [529, 244] on img at bounding box center [521, 234] width 50 height 50
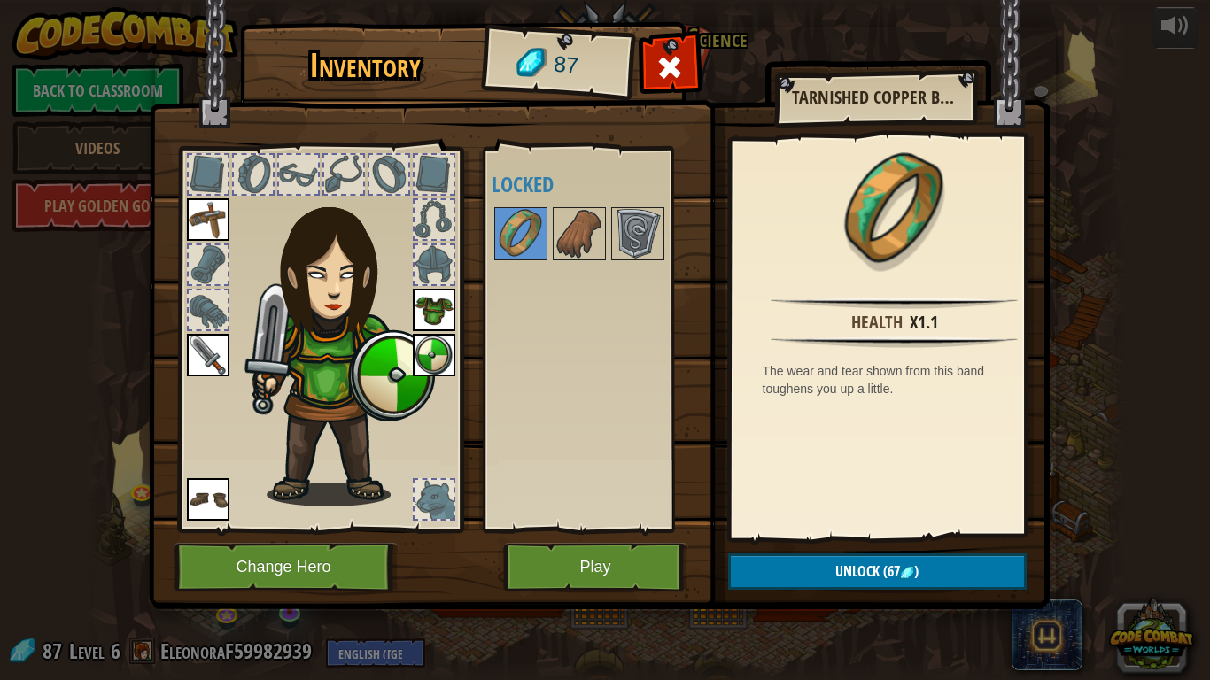
click at [561, 239] on img at bounding box center [580, 234] width 50 height 50
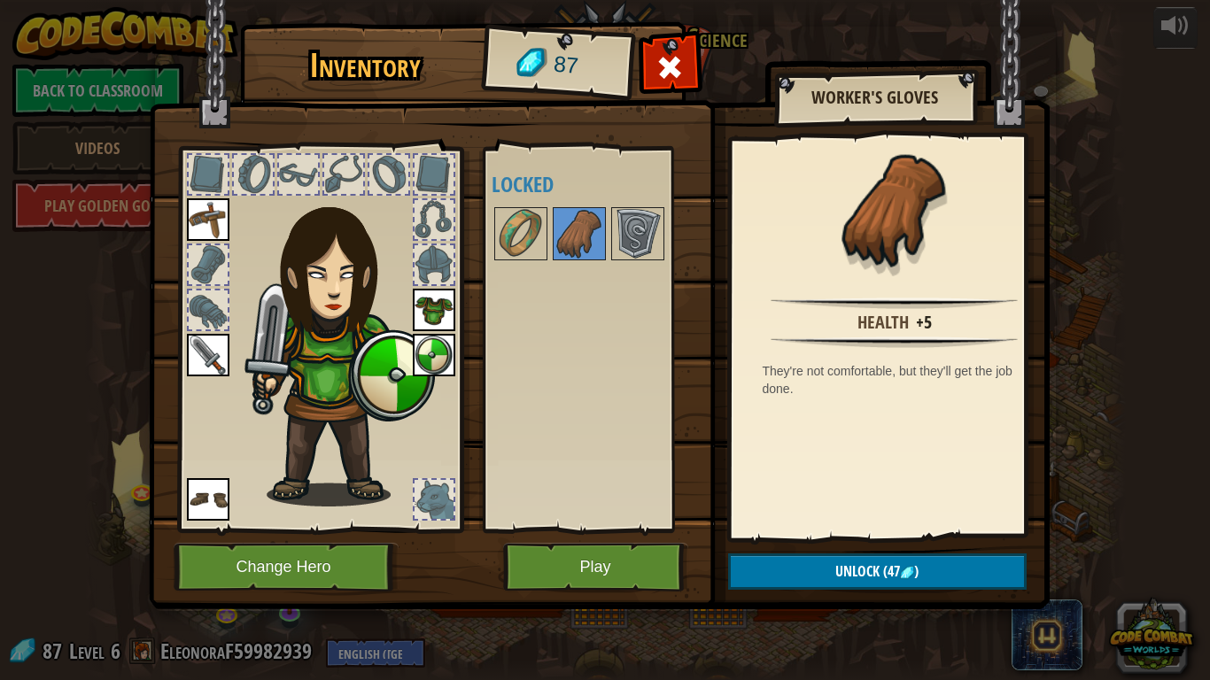
click at [524, 242] on img at bounding box center [521, 234] width 50 height 50
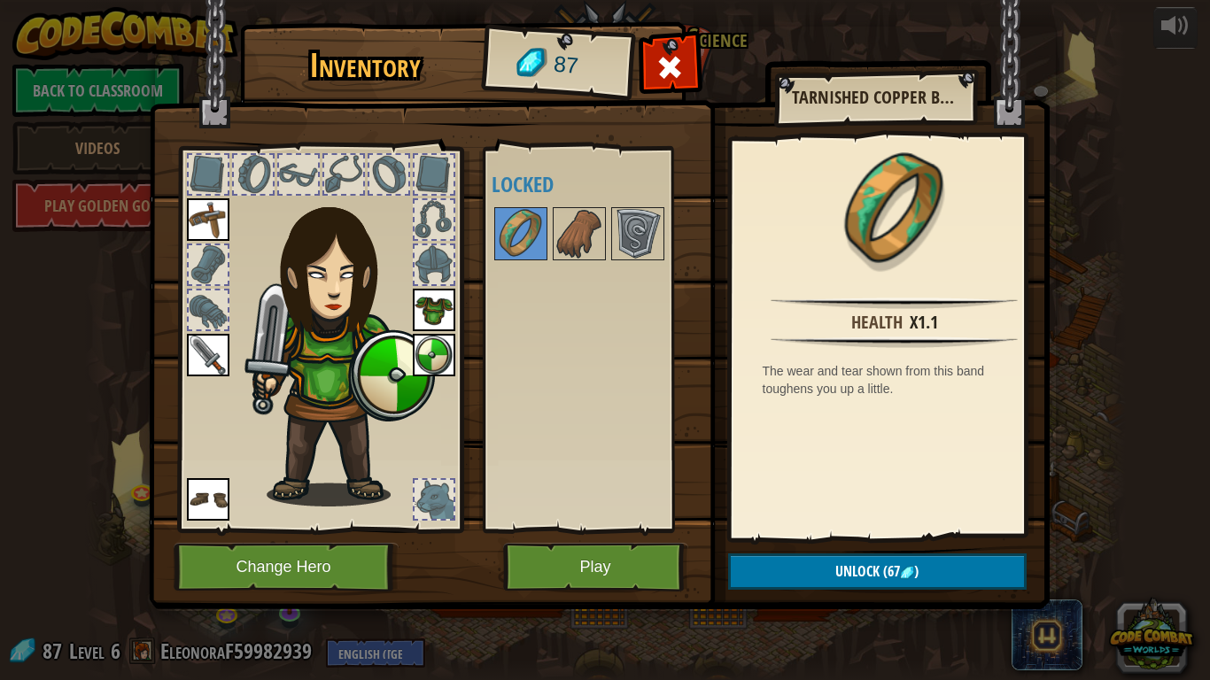
click at [570, 242] on img at bounding box center [580, 234] width 50 height 50
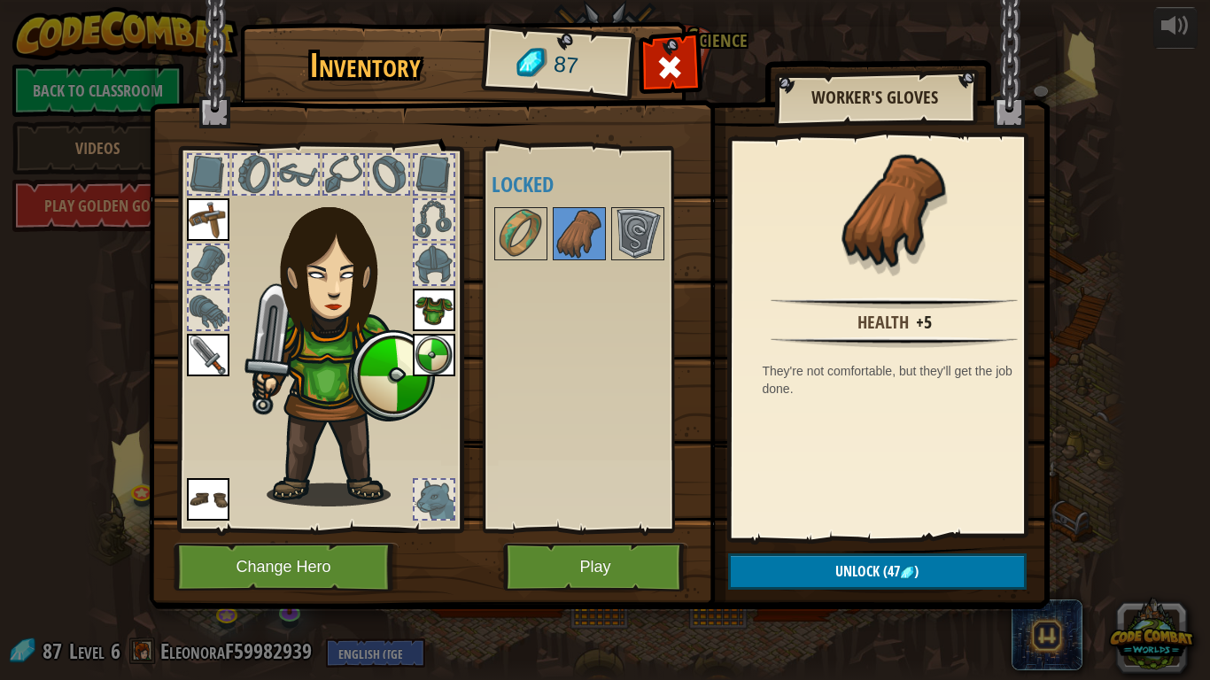
click at [541, 243] on img at bounding box center [521, 234] width 50 height 50
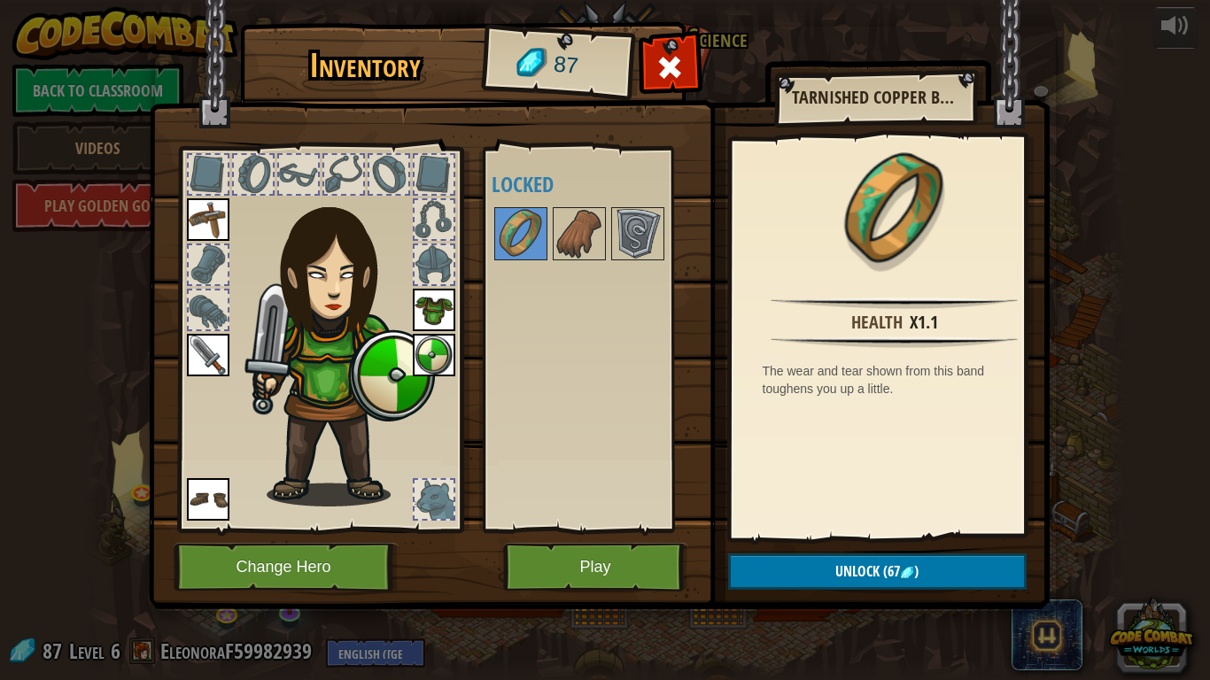
click at [617, 542] on img at bounding box center [599, 287] width 901 height 643
click at [607, 566] on button "Play" at bounding box center [595, 567] width 185 height 49
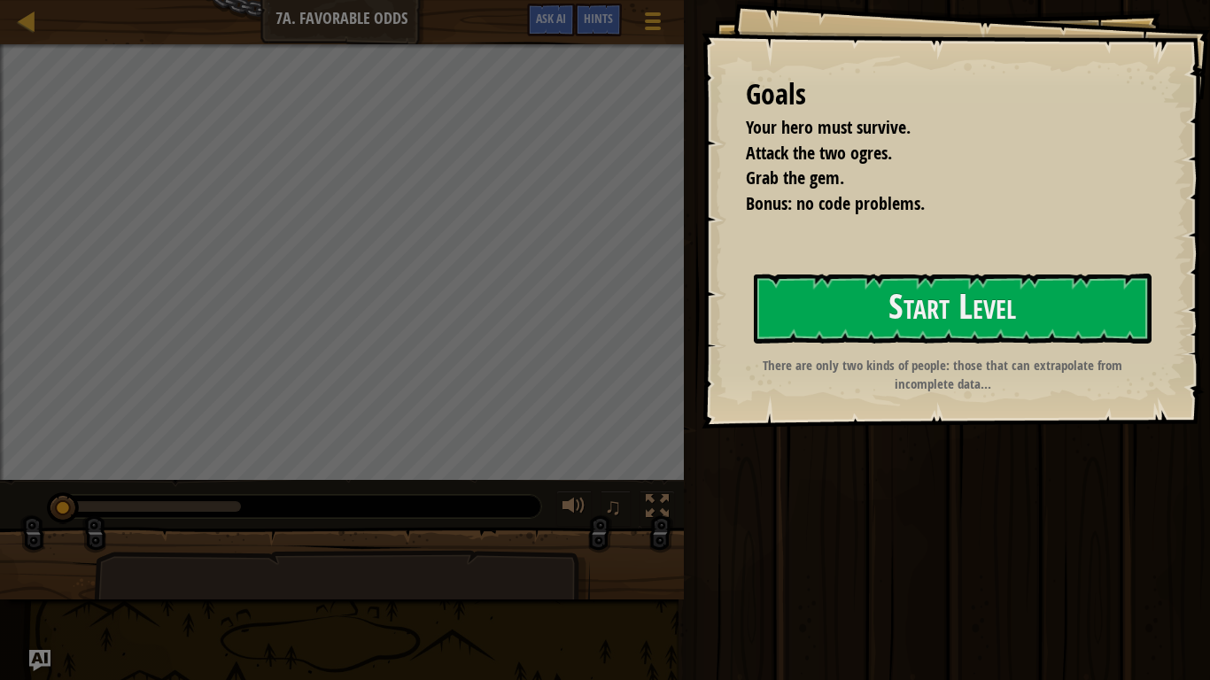
click at [0, 651] on div "Map Introduction to Computer Science 7a. Favorable Odds Game Menu Done Hints As…" at bounding box center [605, 340] width 1210 height 680
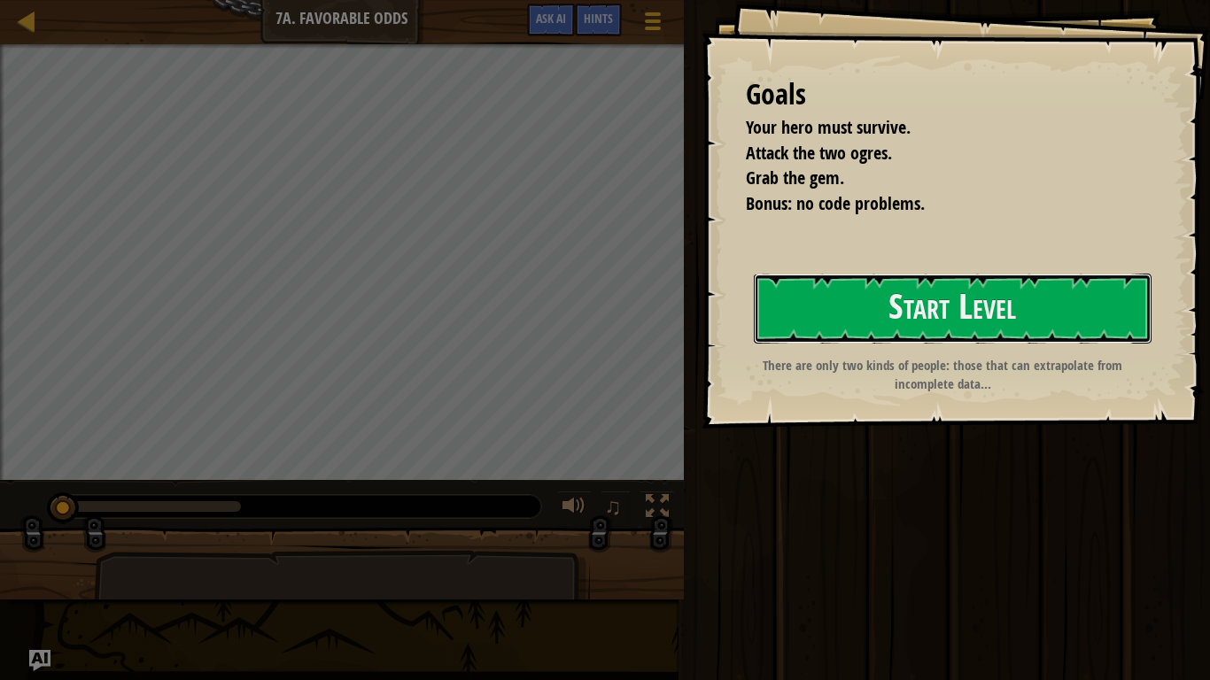
click at [1008, 305] on button "Start Level" at bounding box center [953, 309] width 398 height 70
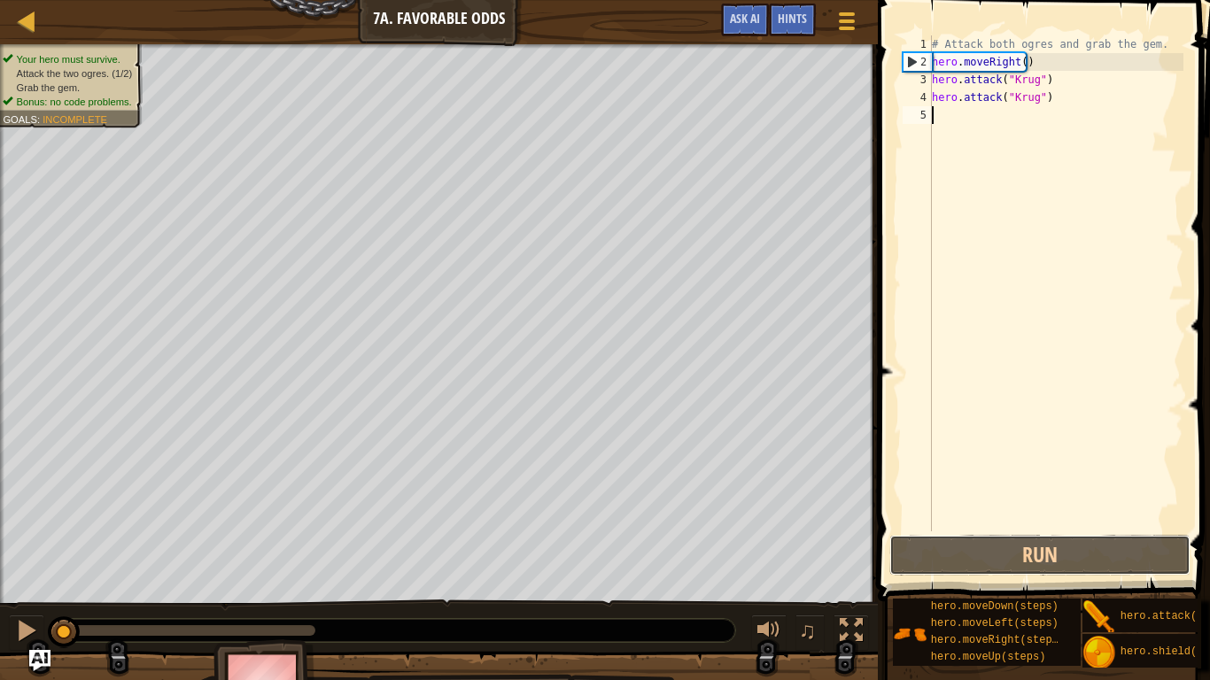
click at [1030, 558] on button "Run" at bounding box center [1039, 555] width 301 height 41
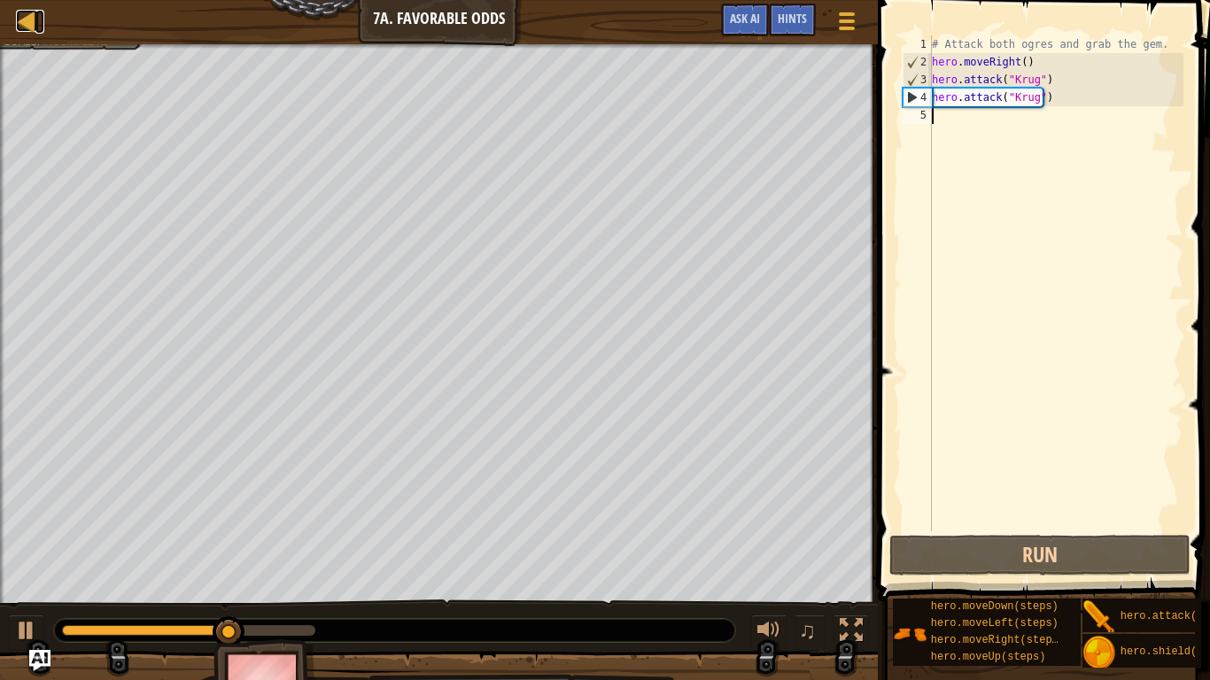
click at [40, 12] on link "Map" at bounding box center [39, 22] width 9 height 24
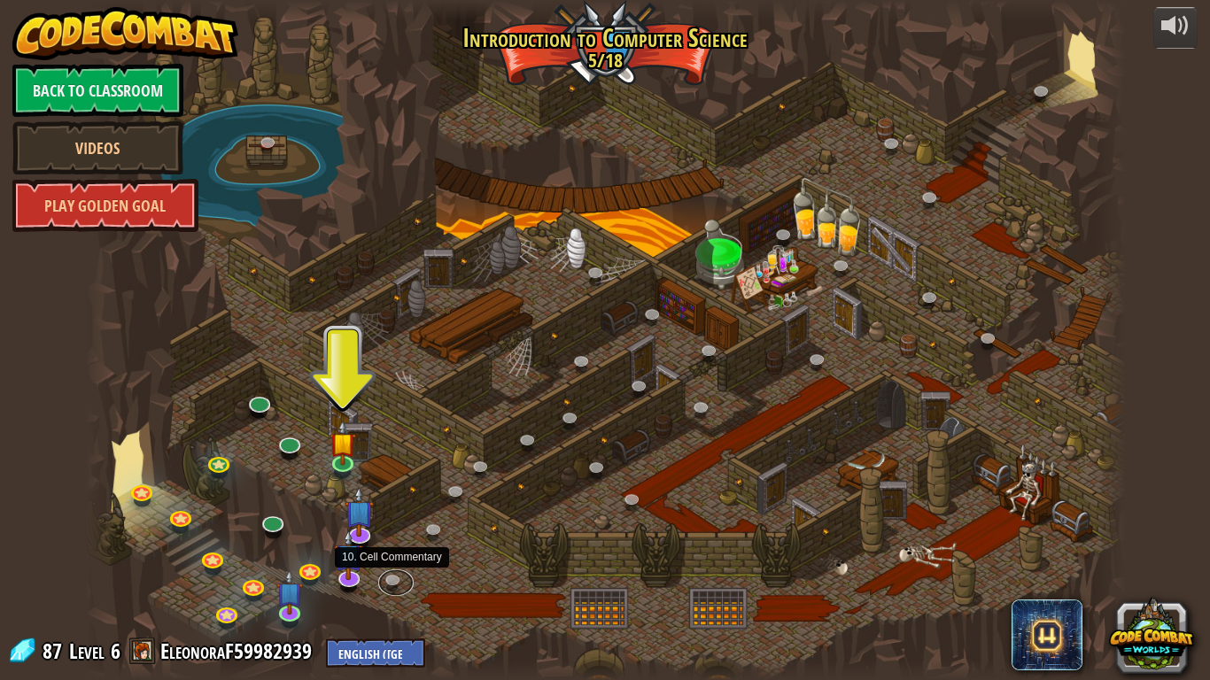
click at [391, 580] on link at bounding box center [395, 583] width 35 height 27
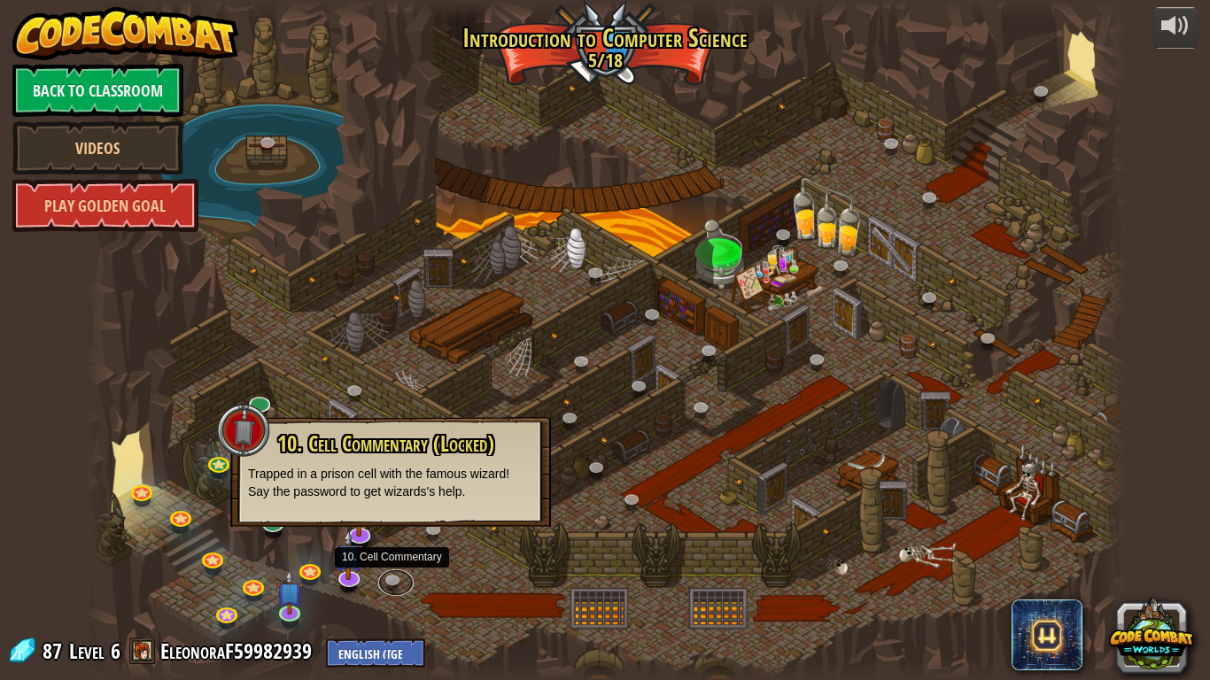
click at [391, 580] on link at bounding box center [395, 583] width 35 height 27
click at [410, 594] on div at bounding box center [605, 340] width 1041 height 680
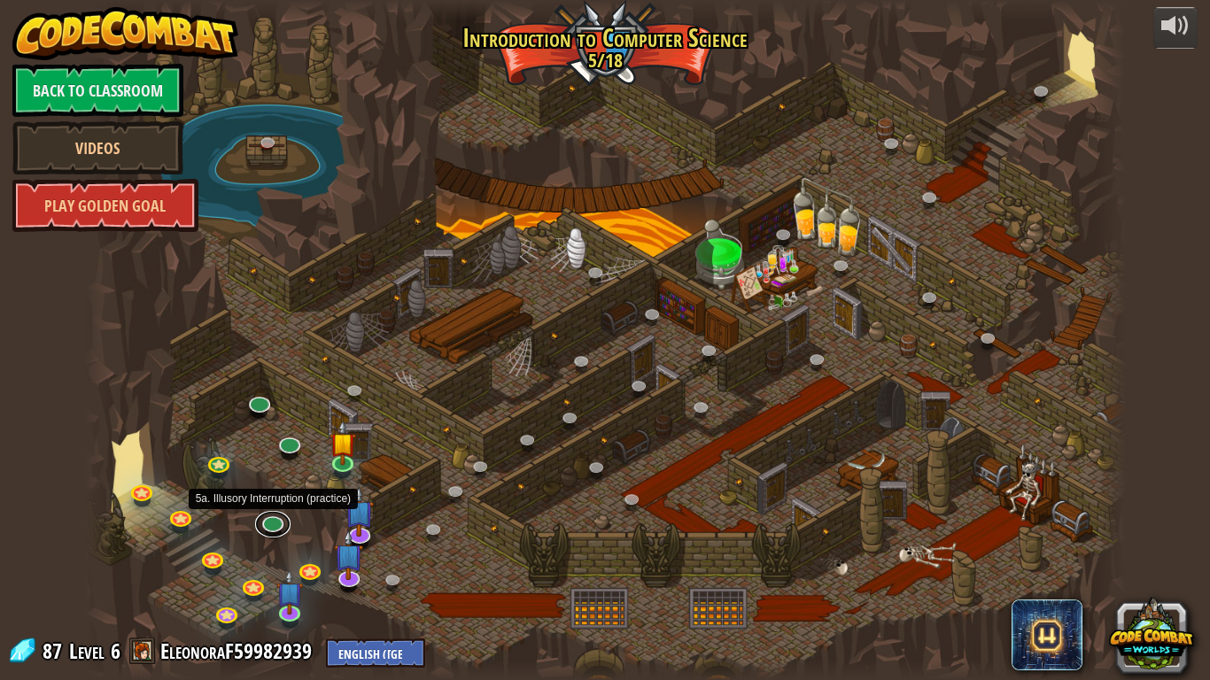
click at [269, 525] on link at bounding box center [272, 524] width 35 height 27
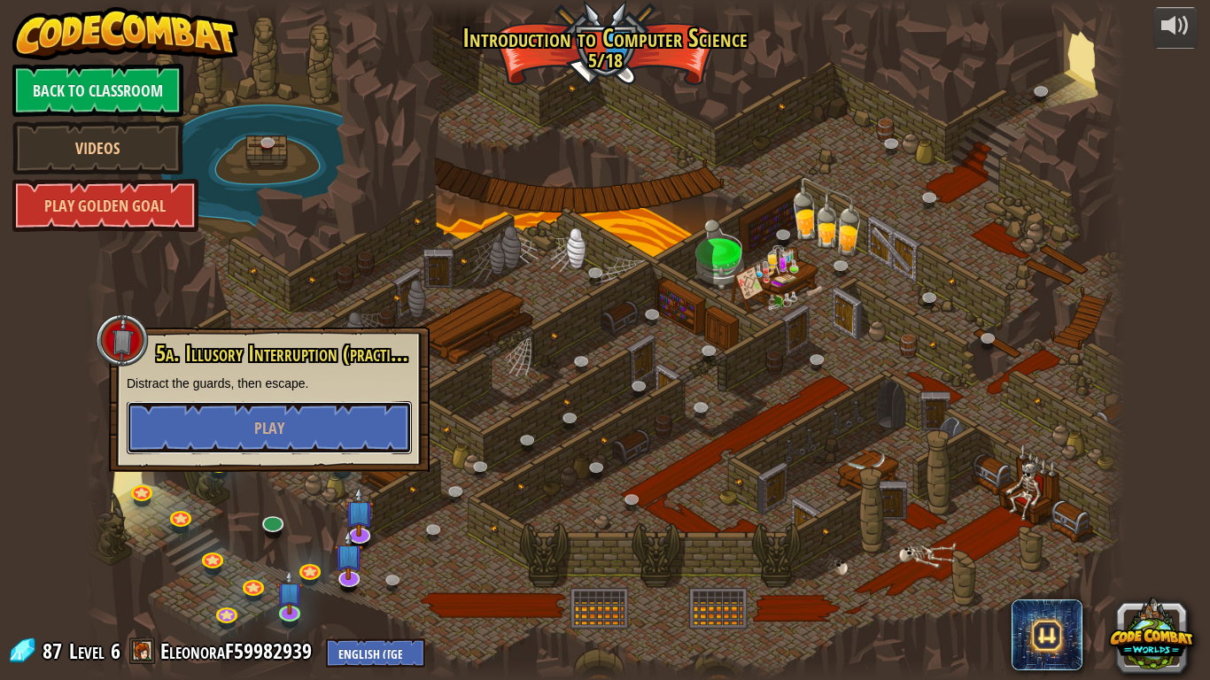
click at [265, 432] on span "Play" at bounding box center [269, 428] width 30 height 22
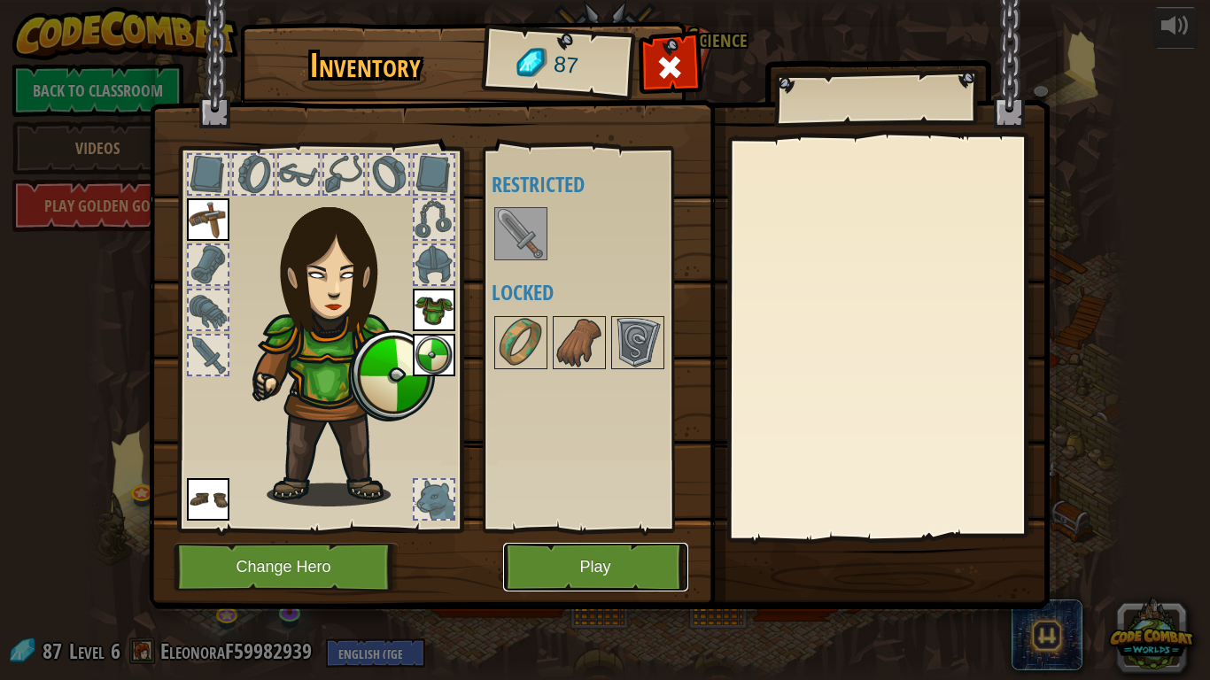
click at [606, 568] on button "Play" at bounding box center [595, 567] width 185 height 49
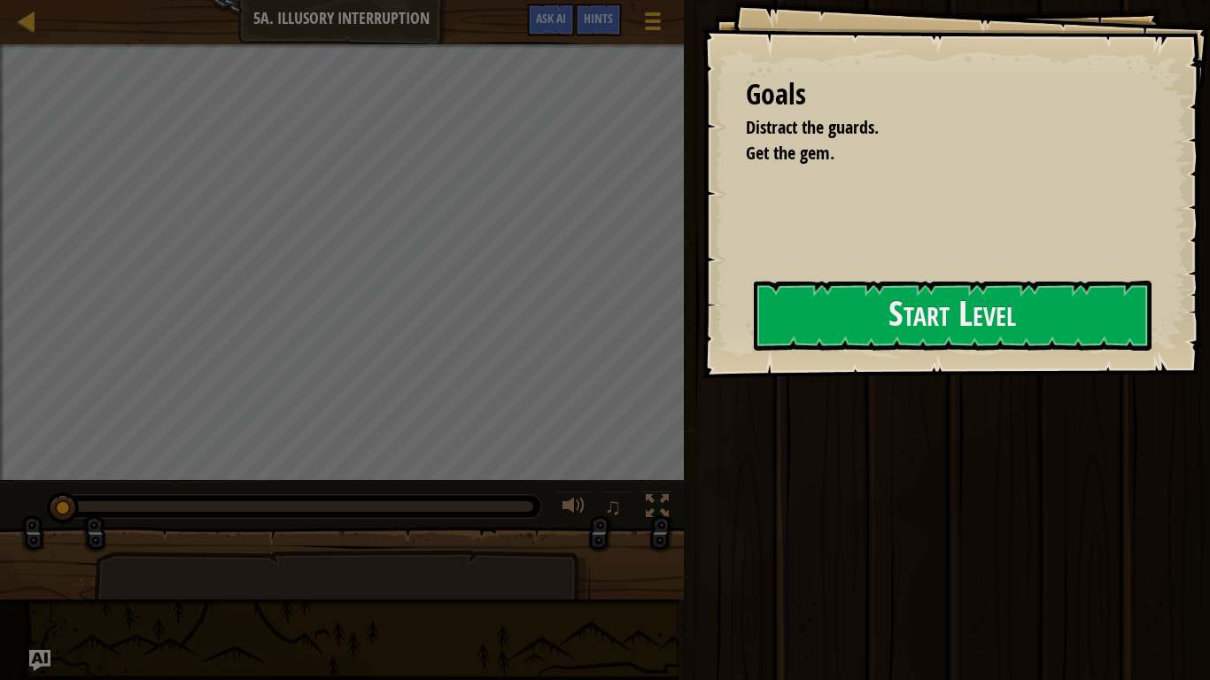
click at [606, 568] on div at bounding box center [342, 571] width 684 height 89
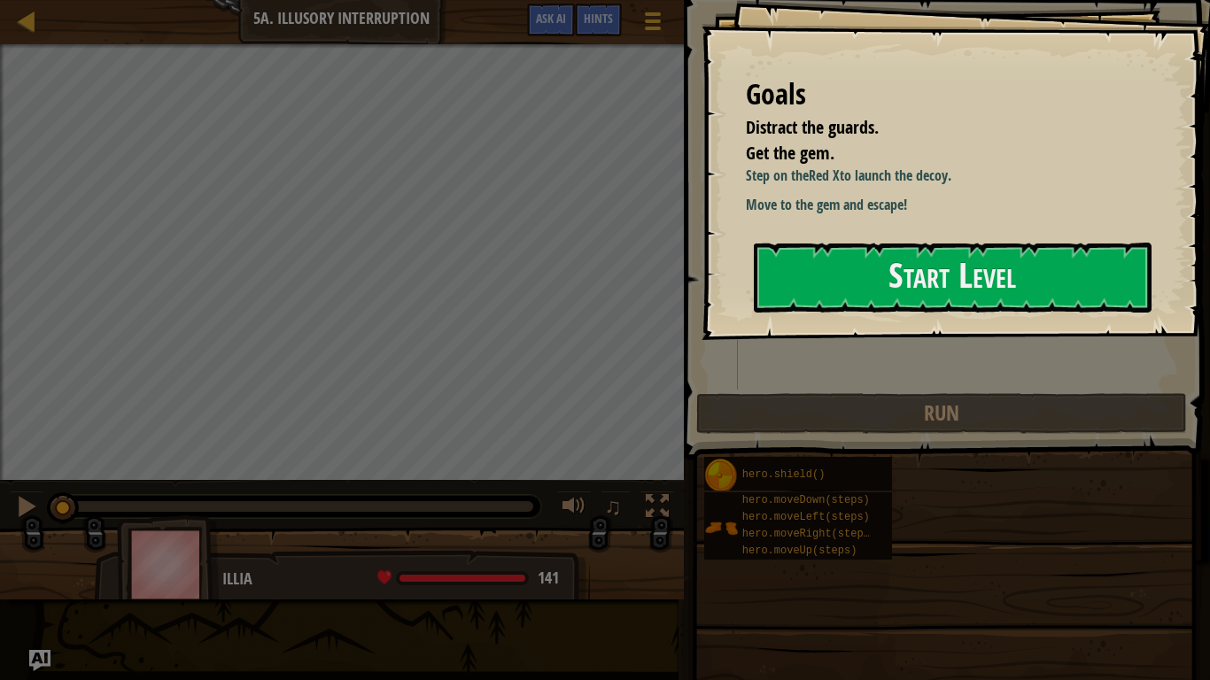
click at [1001, 276] on button "Start Level" at bounding box center [953, 278] width 398 height 70
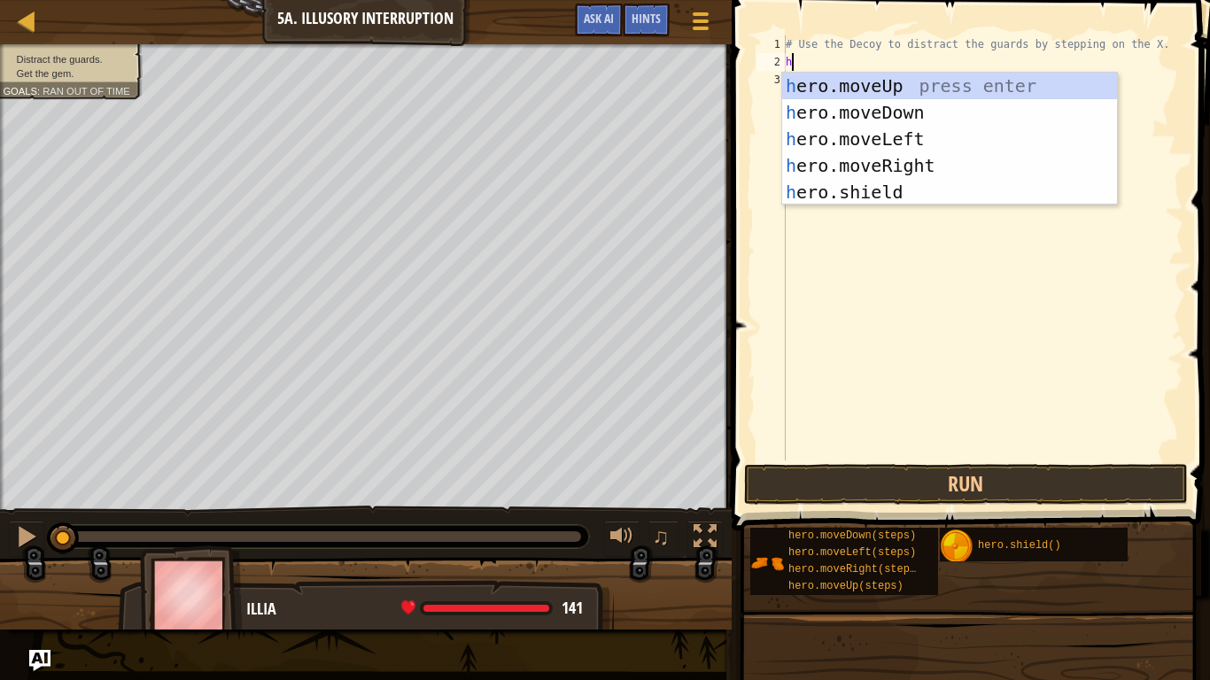
scroll to position [8, 0]
type textarea "h"
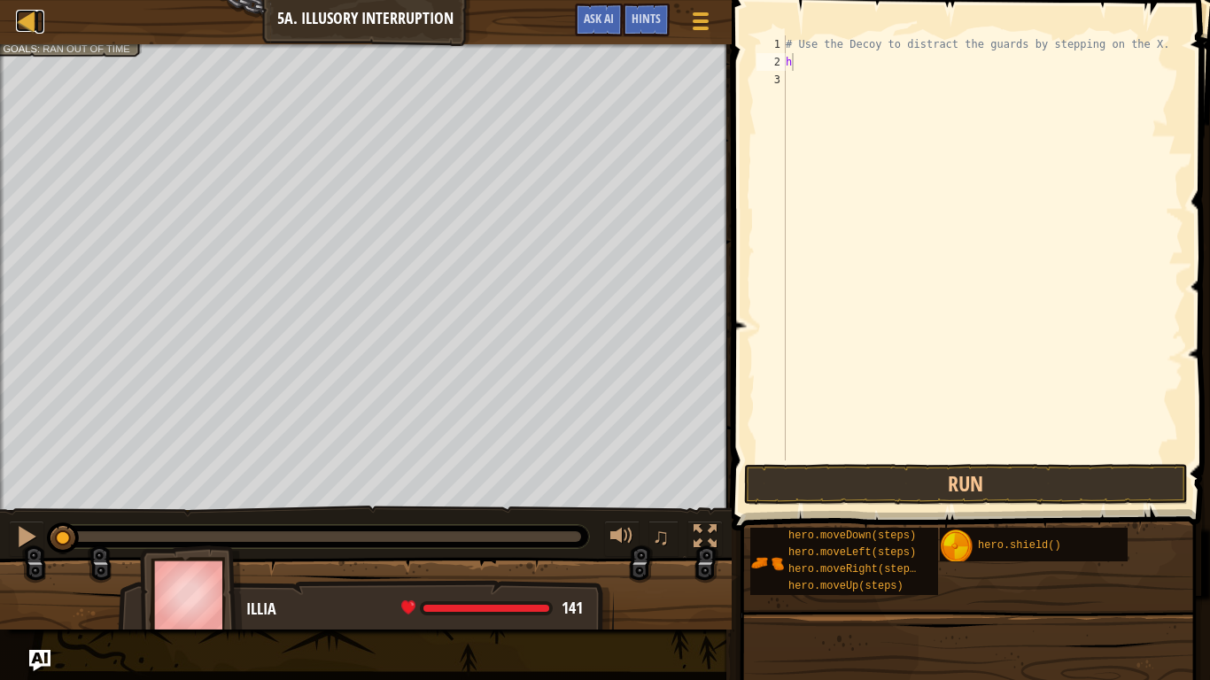
click at [26, 21] on div at bounding box center [27, 21] width 22 height 22
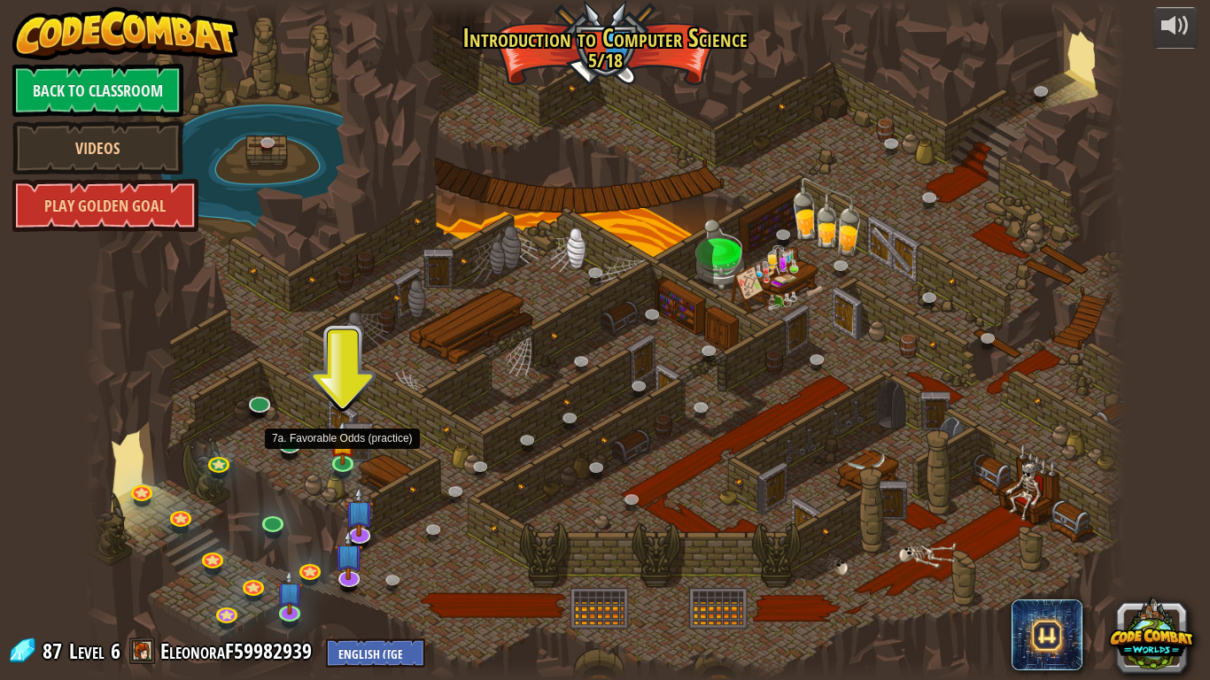
click at [345, 459] on img at bounding box center [343, 442] width 27 height 45
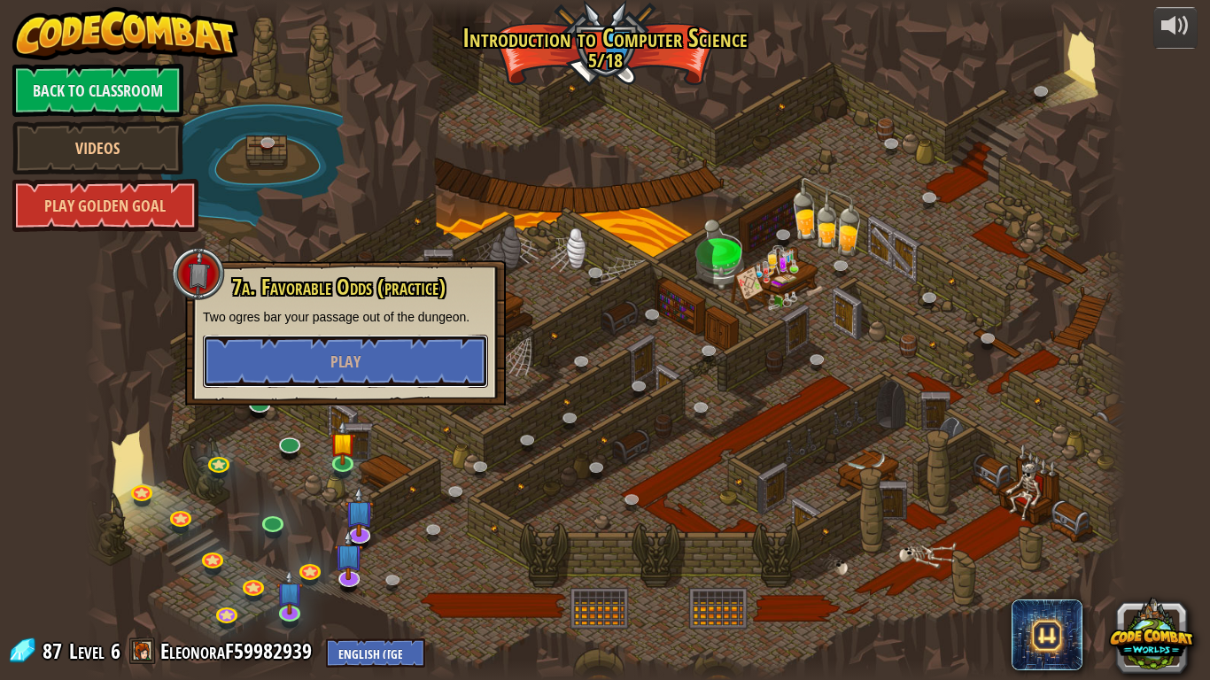
click at [393, 375] on button "Play" at bounding box center [345, 361] width 285 height 53
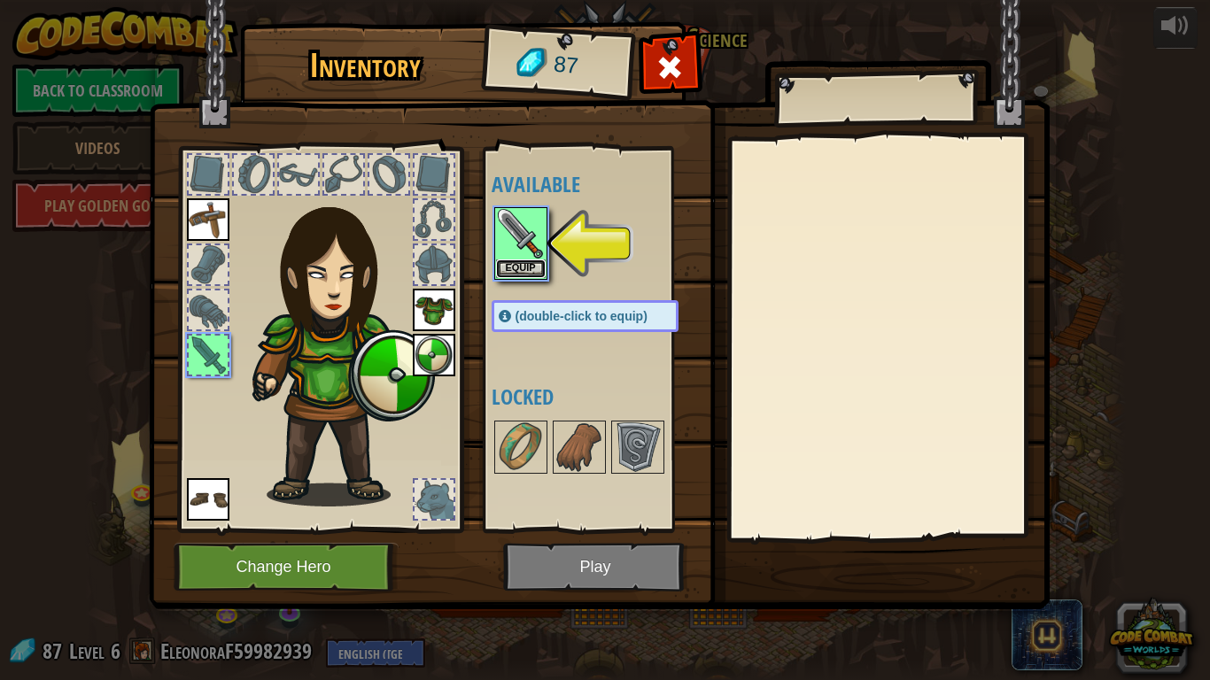
click at [523, 264] on button "Equip" at bounding box center [521, 269] width 50 height 19
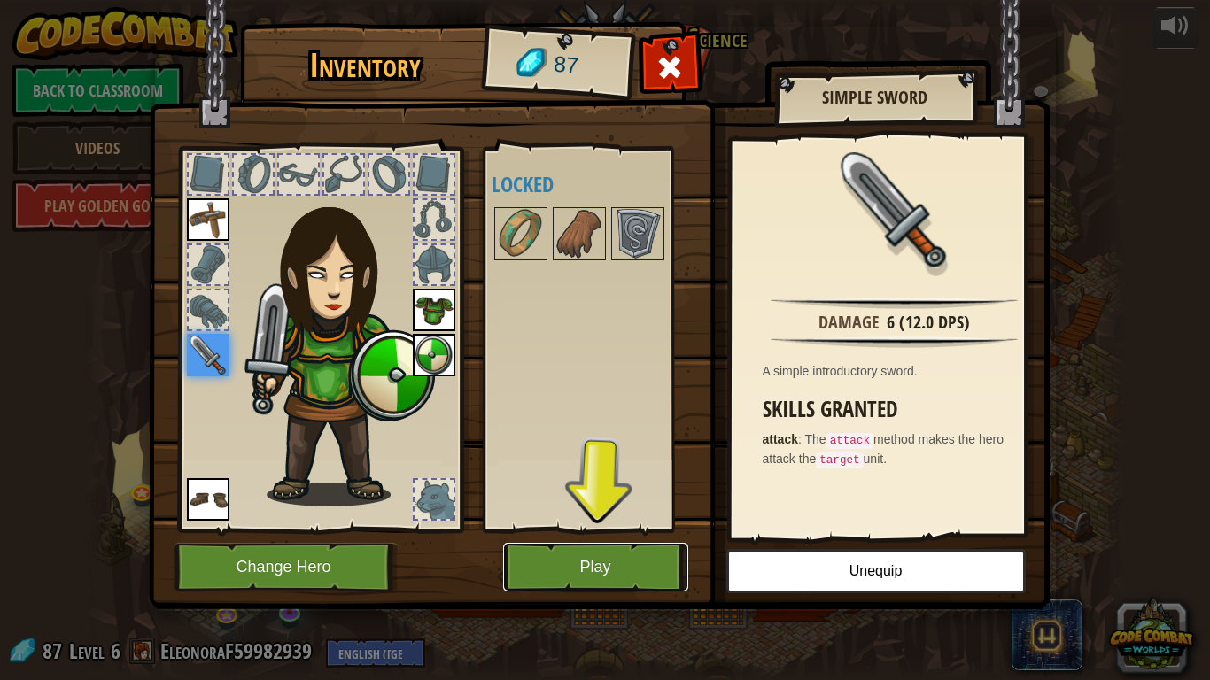
click at [634, 563] on button "Play" at bounding box center [595, 567] width 185 height 49
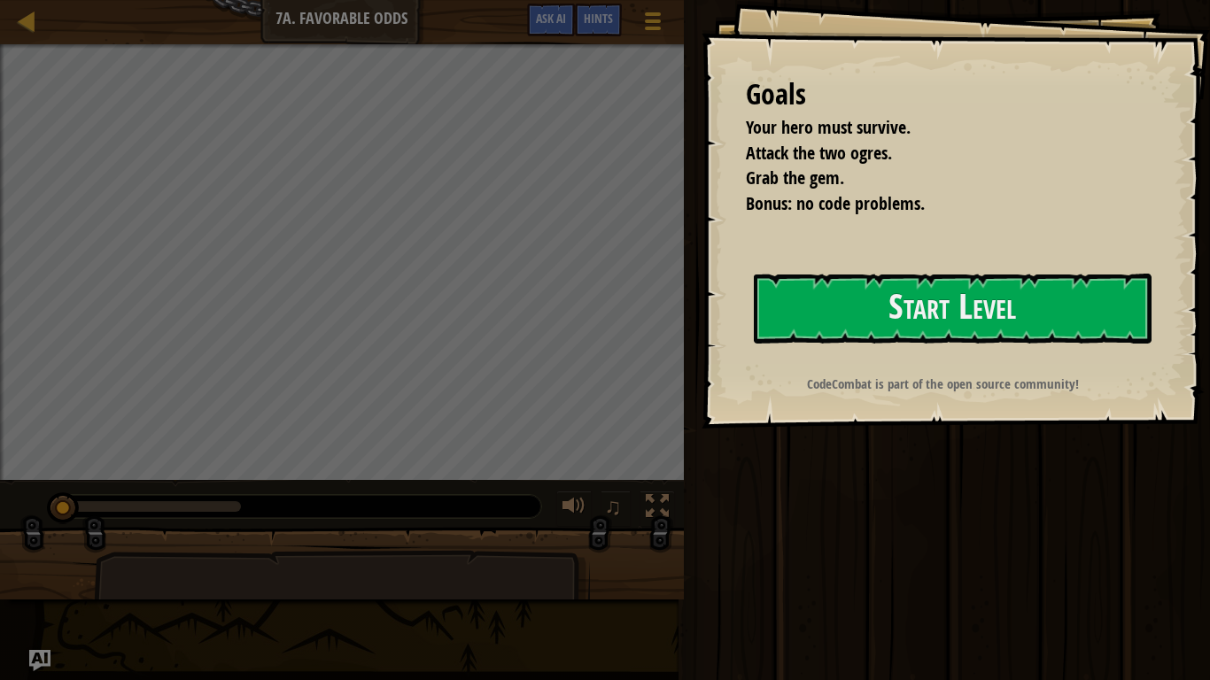
click at [850, 322] on button "Start Level" at bounding box center [953, 309] width 398 height 70
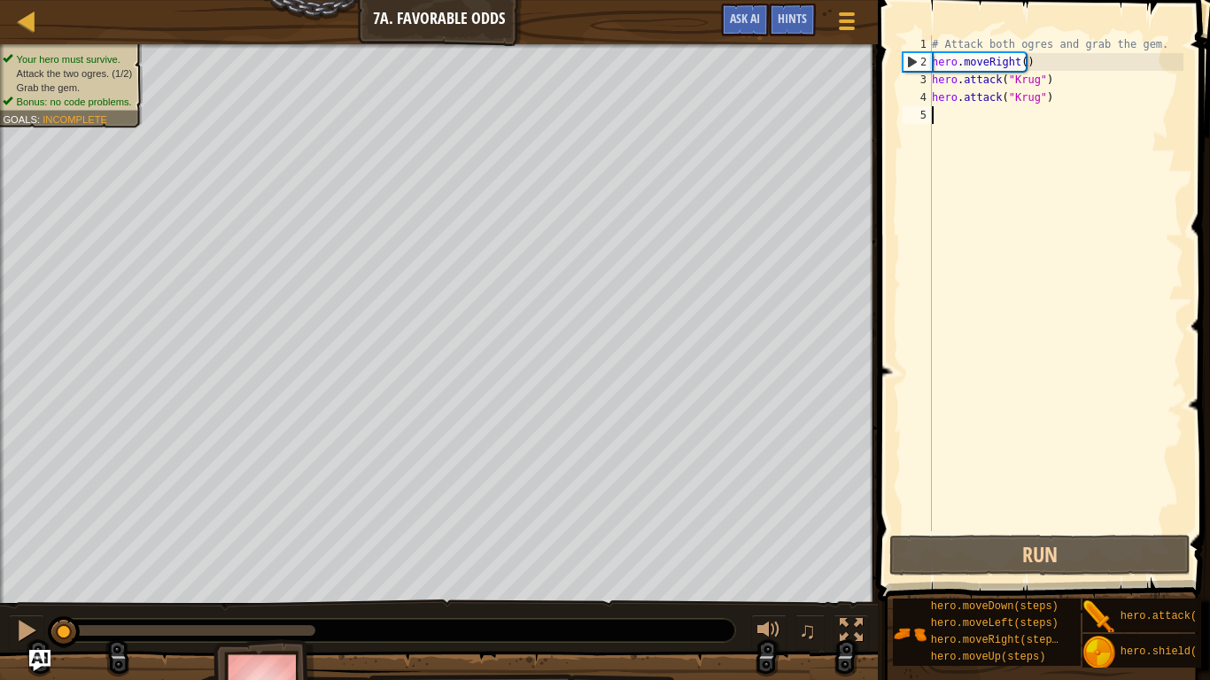
type textarea "h"
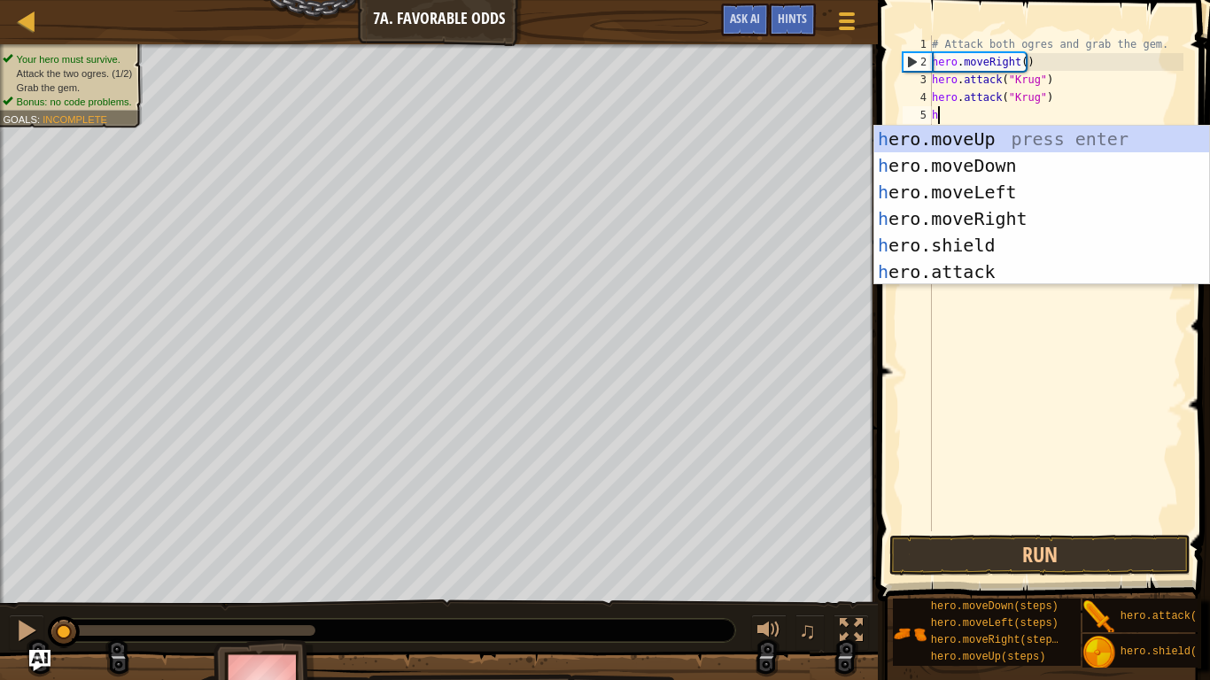
scroll to position [8, 0]
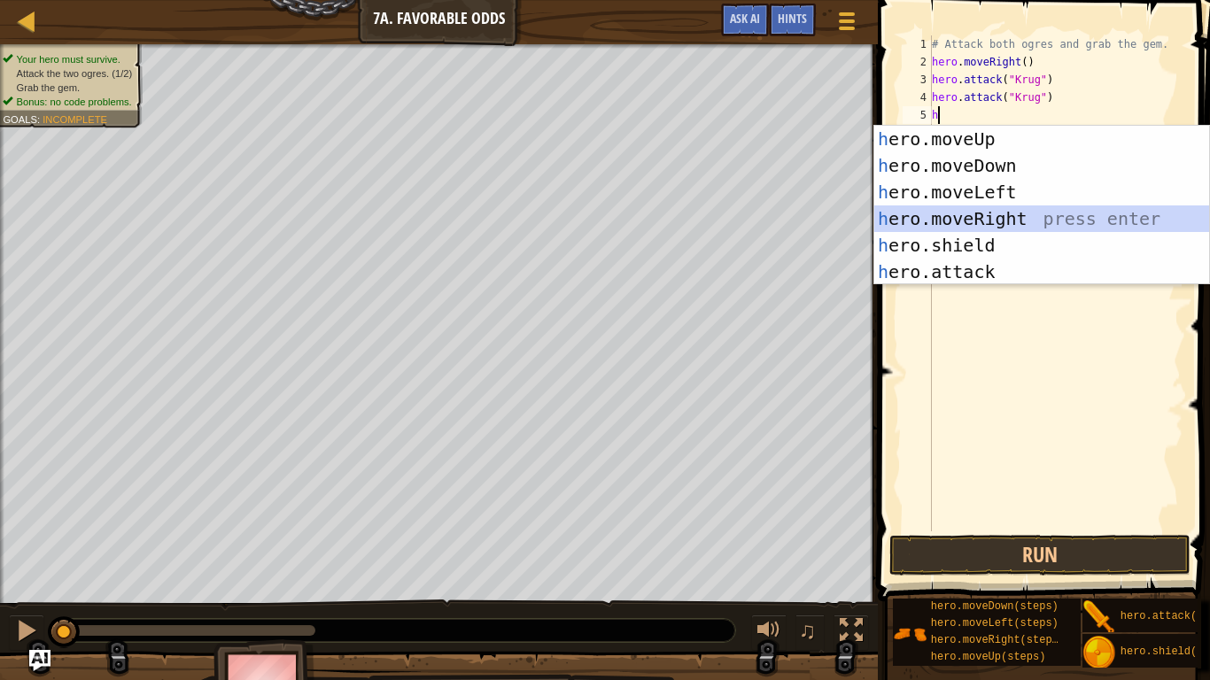
click at [1007, 226] on div "h ero.moveUp press enter h ero.moveDown press enter h ero.moveLeft press enter …" at bounding box center [1041, 232] width 335 height 213
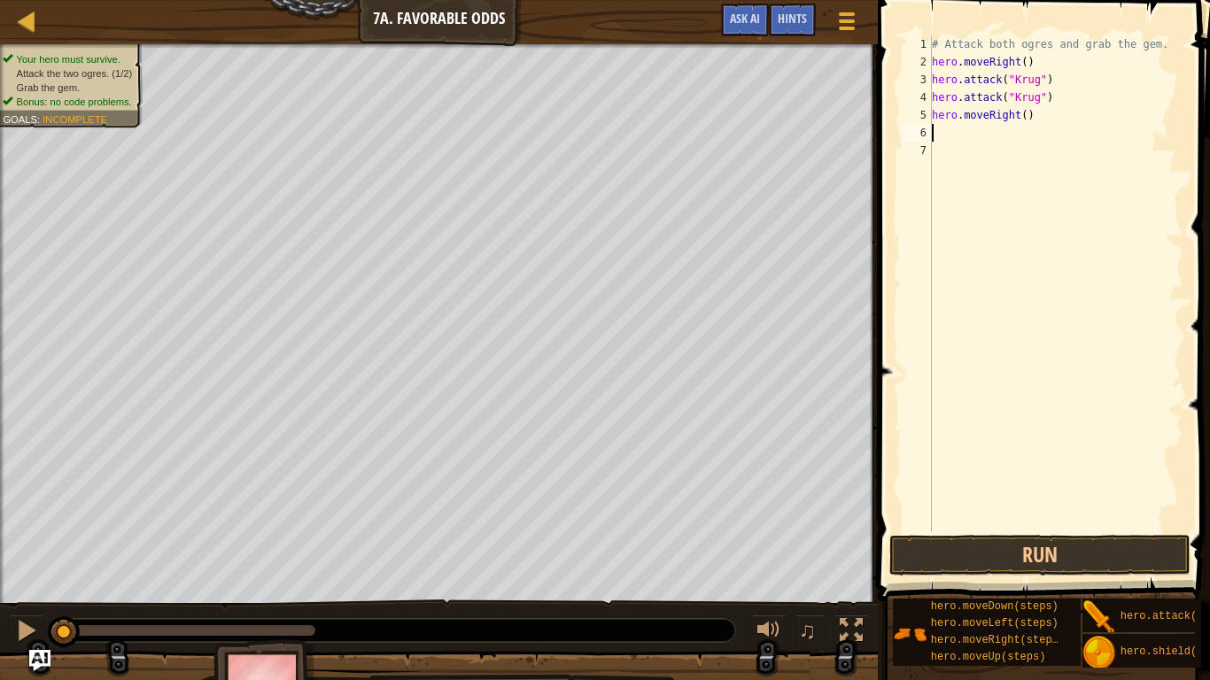
type textarea "h"
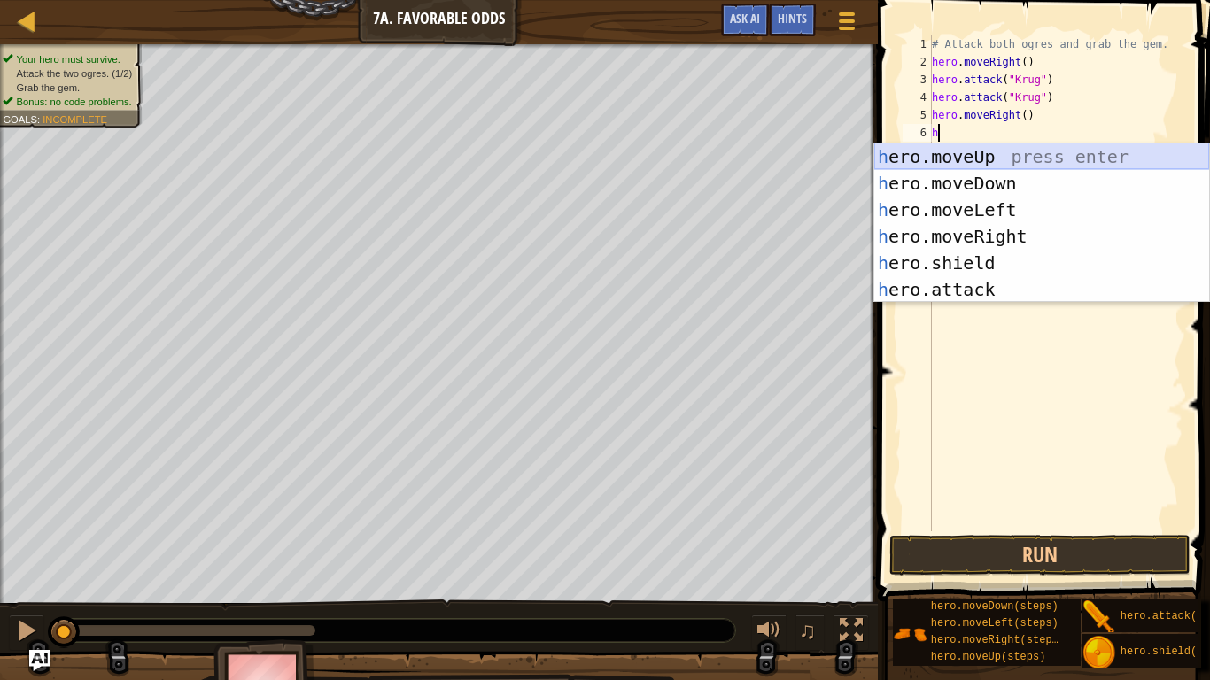
click at [1003, 151] on div "h ero.moveUp press enter h ero.moveDown press enter h ero.moveLeft press enter …" at bounding box center [1041, 250] width 335 height 213
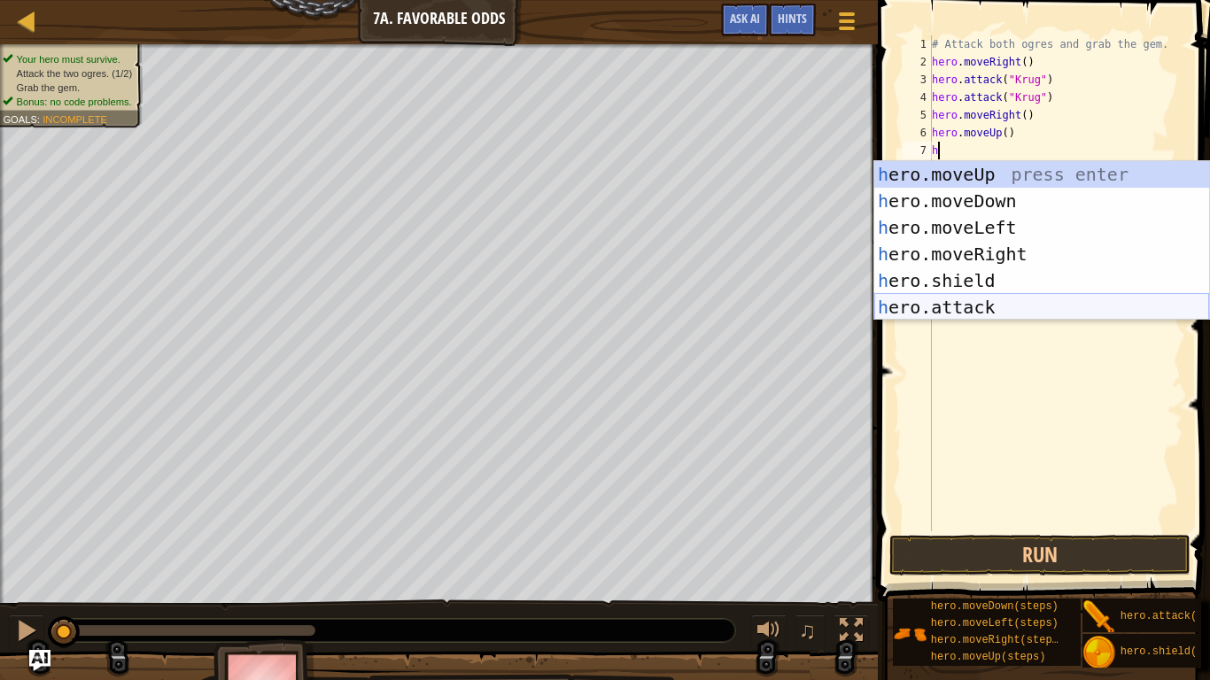
click at [993, 304] on div "h ero.moveUp press enter h ero.moveDown press enter h ero.moveLeft press enter …" at bounding box center [1041, 267] width 335 height 213
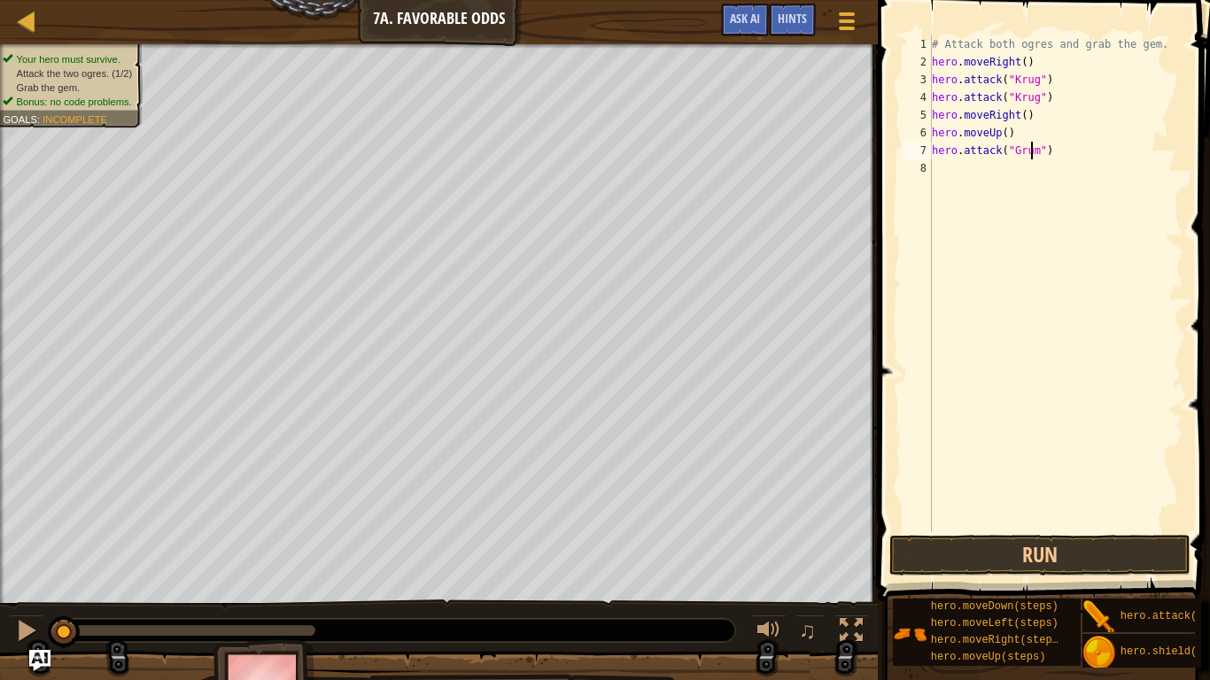
type textarea "hero.attack("Grump")"
click at [1011, 228] on div "# Attack both ogres and grab the gem. hero . moveRight ( ) hero . attack ( "[PE…" at bounding box center [1055, 300] width 255 height 531
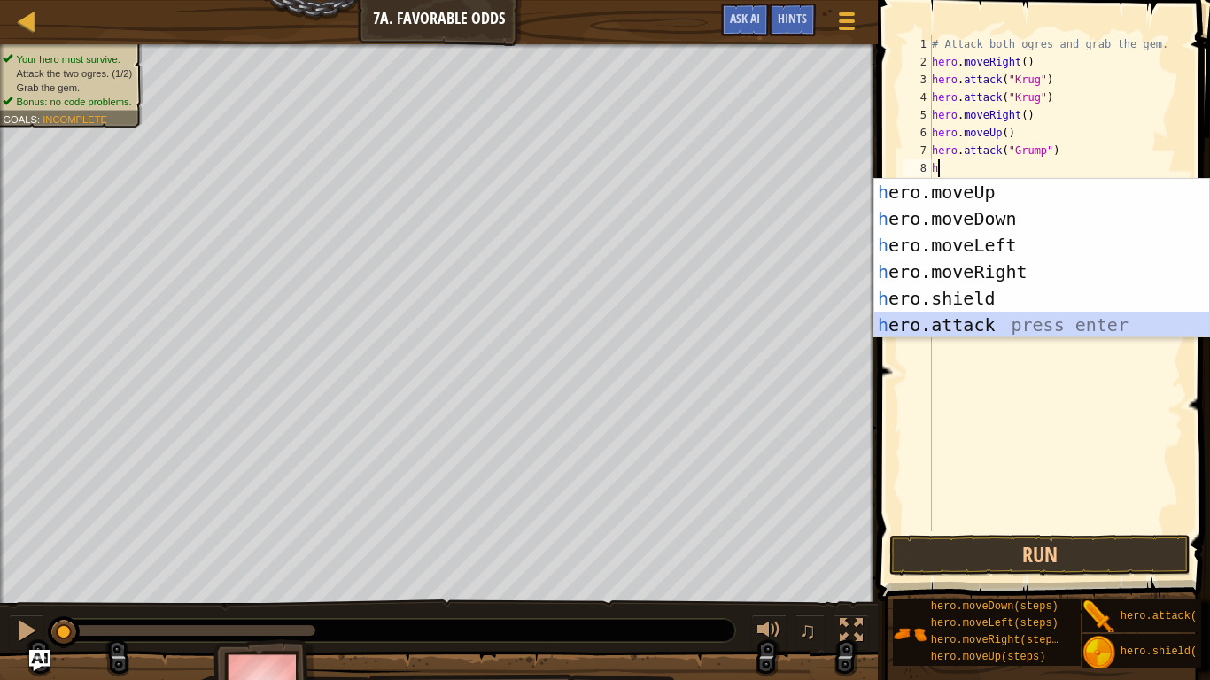
click at [1012, 320] on div "h ero.moveUp press enter h ero.moveDown press enter h ero.moveLeft press enter …" at bounding box center [1041, 285] width 335 height 213
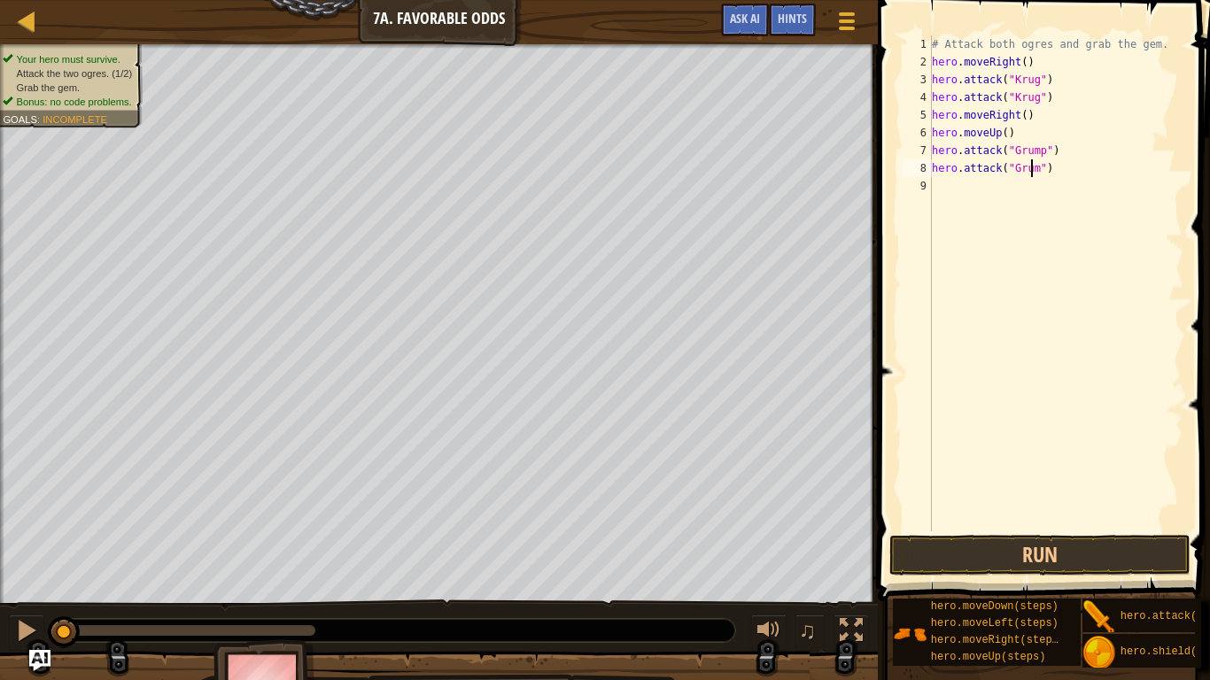
scroll to position [8, 9]
type textarea "hero.attack("Grump")"
type textarea "h"
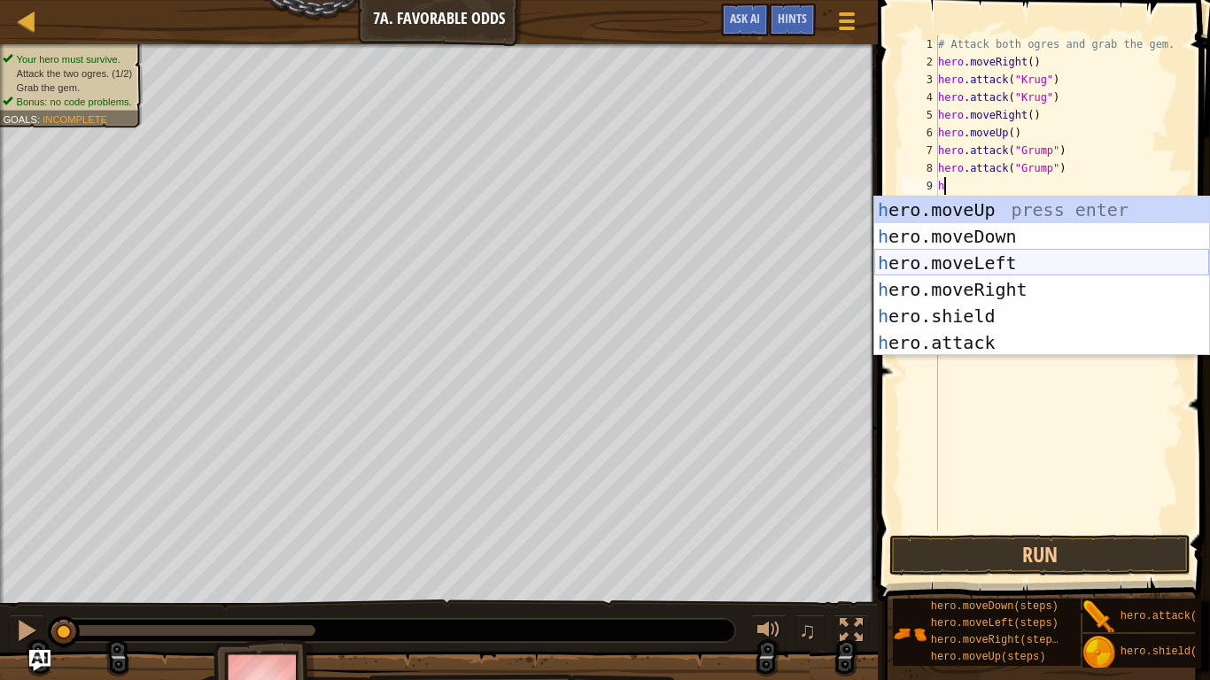
click at [1023, 256] on div "h ero.moveUp press enter h ero.moveDown press enter h ero.moveLeft press enter …" at bounding box center [1041, 303] width 335 height 213
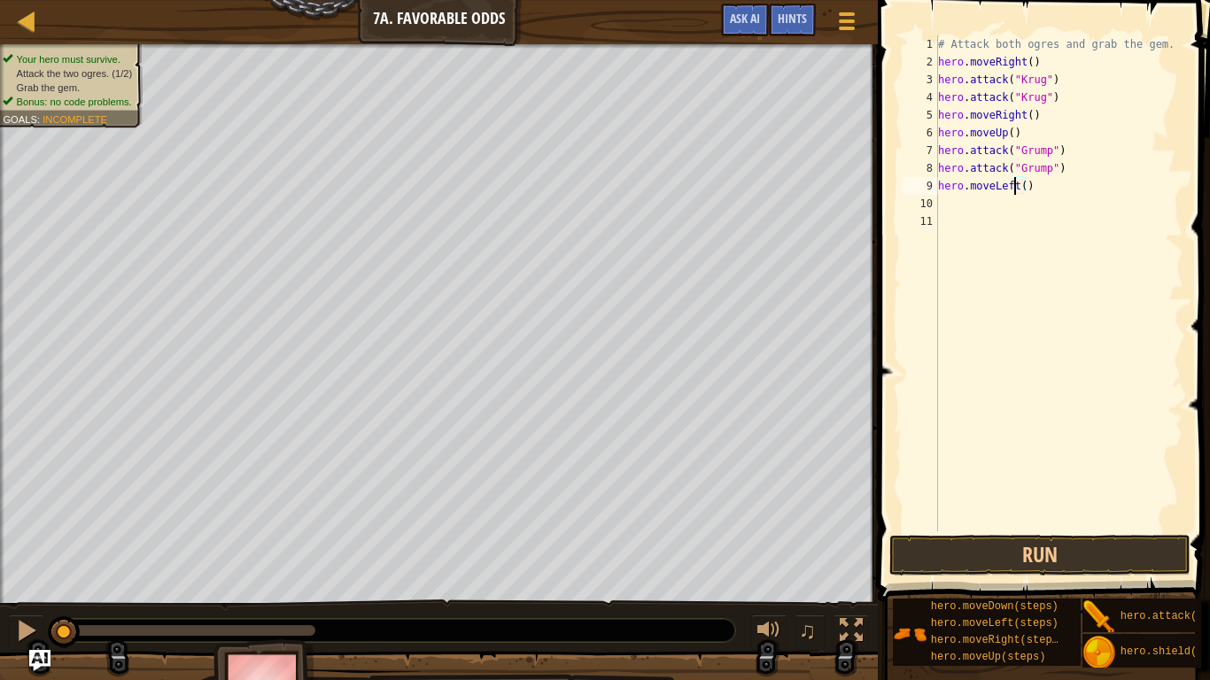
click at [1014, 188] on div "# Attack both ogres and grab the gem. hero . moveRight ( ) hero . attack ( "[PE…" at bounding box center [1060, 300] width 250 height 531
click at [1020, 187] on div "# Attack both ogres and grab the gem. hero . moveRight ( ) hero . attack ( "[PE…" at bounding box center [1060, 300] width 250 height 531
type textarea "hero.moveLeft(2)"
click at [988, 554] on button "Run" at bounding box center [1039, 555] width 301 height 41
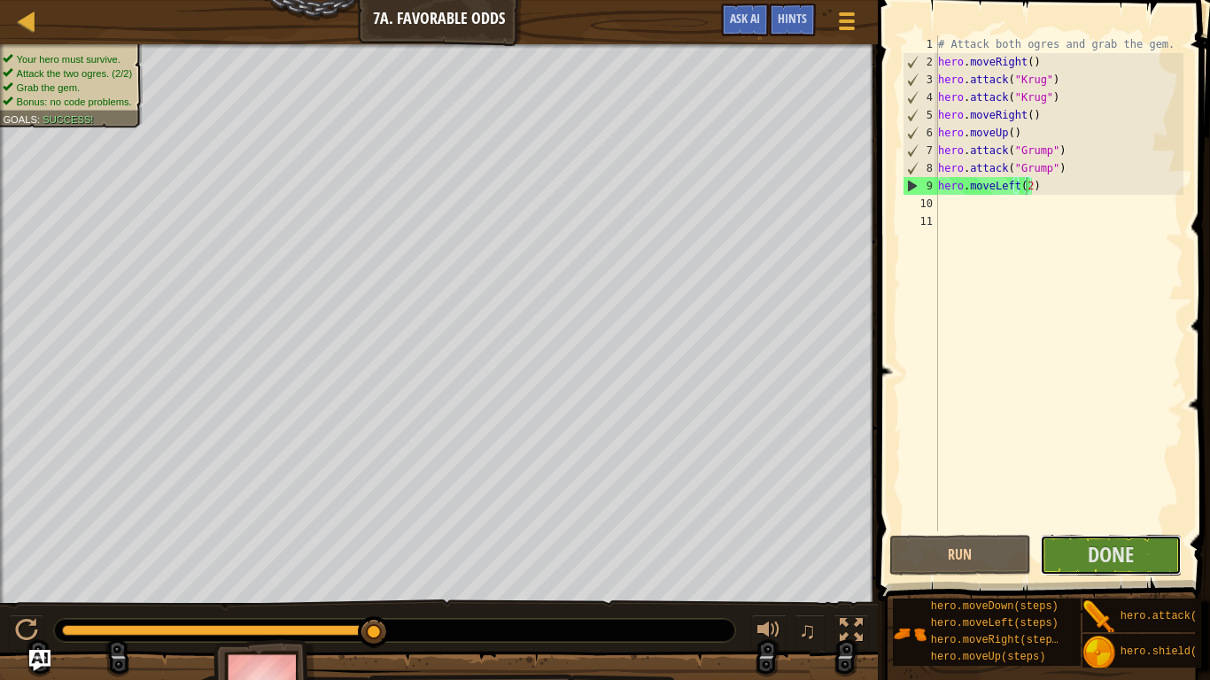
click at [1118, 551] on span "Done" at bounding box center [1111, 554] width 46 height 28
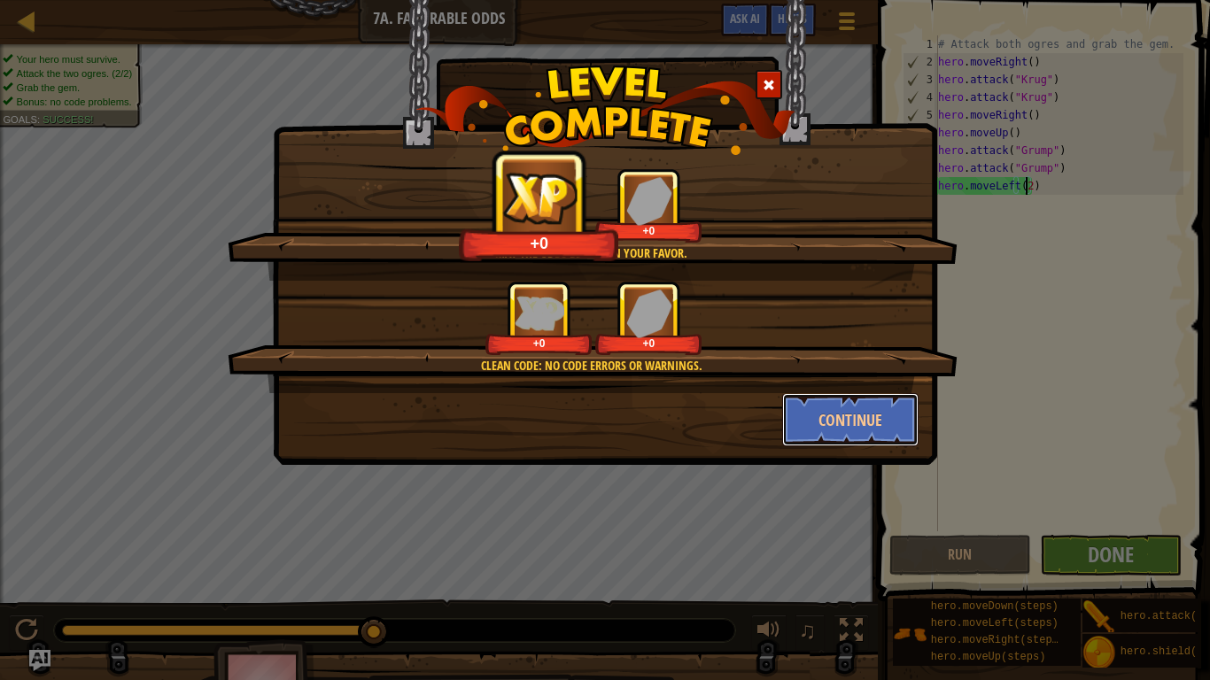
click at [857, 413] on button "Continue" at bounding box center [850, 419] width 137 height 53
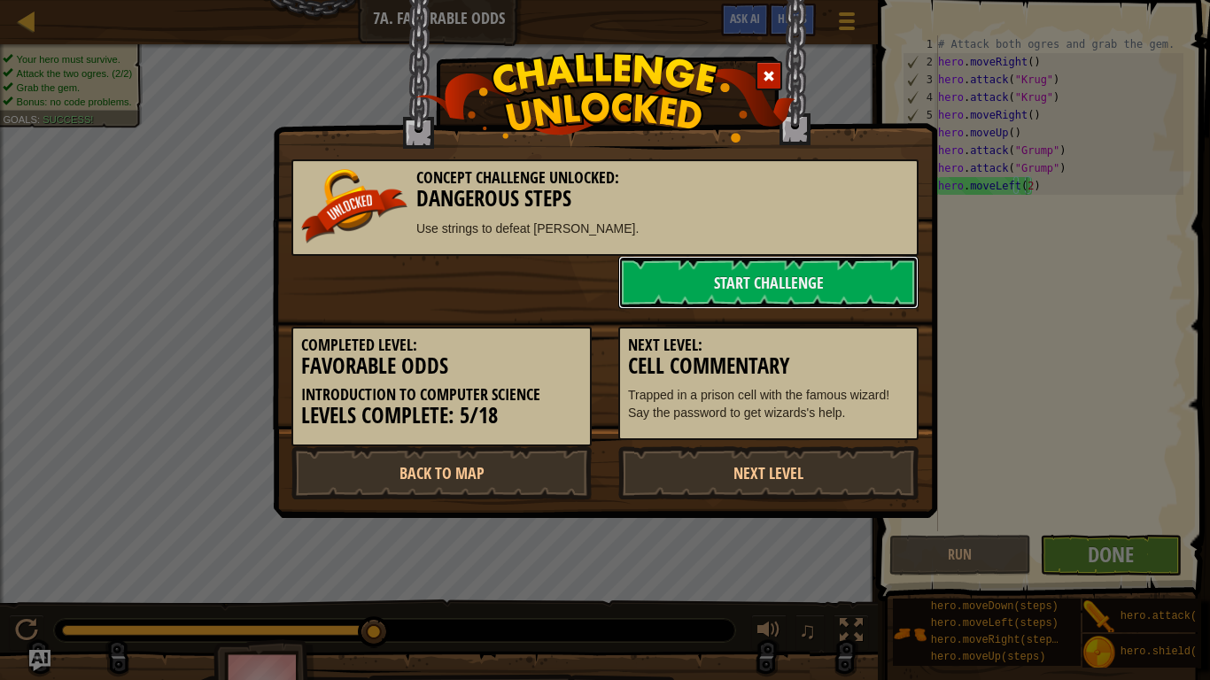
click at [651, 276] on link "Start Challenge" at bounding box center [768, 282] width 300 height 53
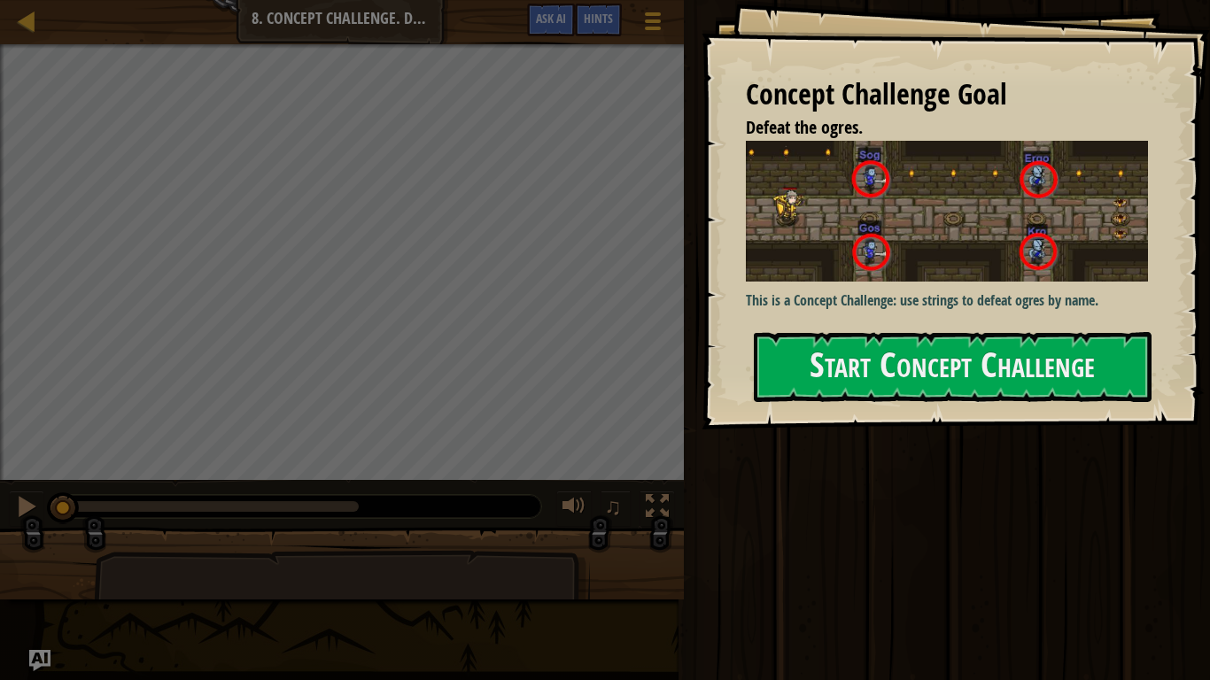
click at [865, 332] on button "Start Concept Challenge" at bounding box center [953, 367] width 398 height 70
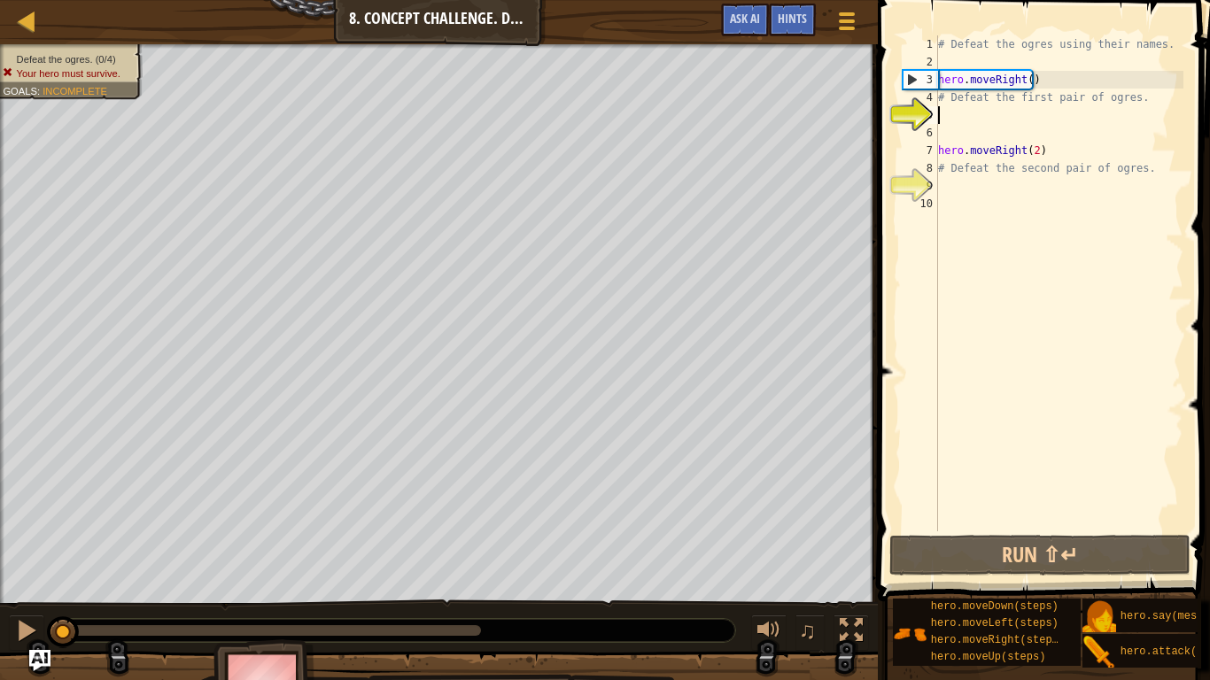
type textarea "h"
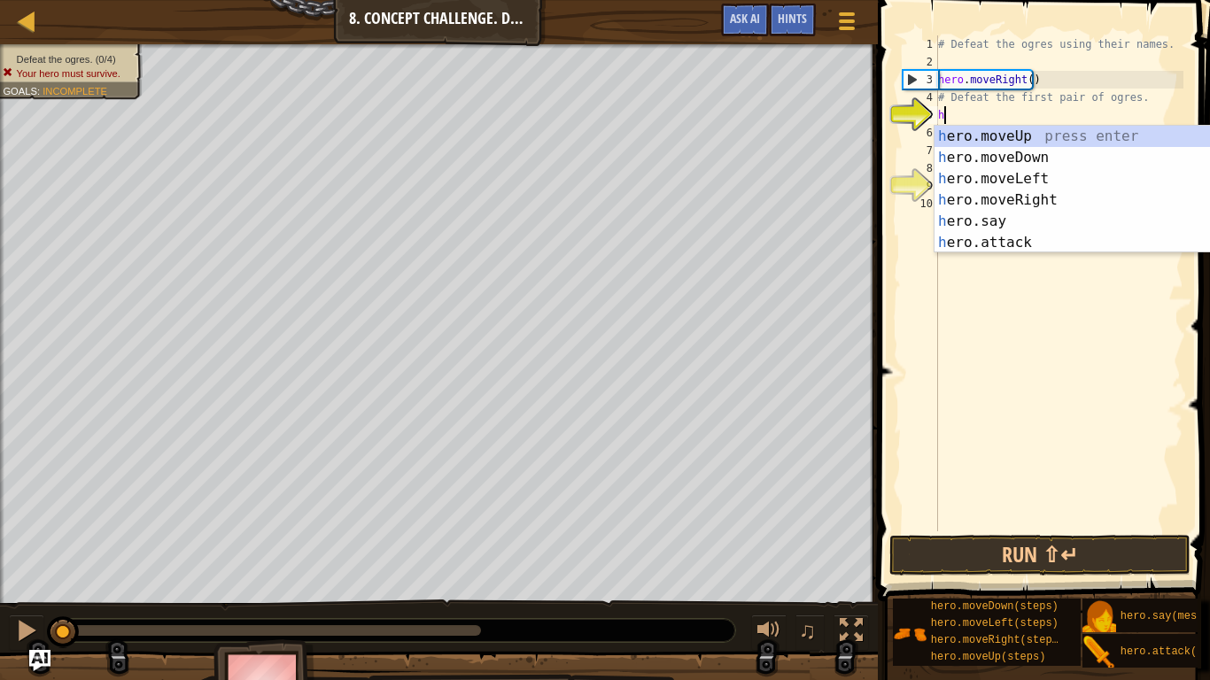
scroll to position [8, 0]
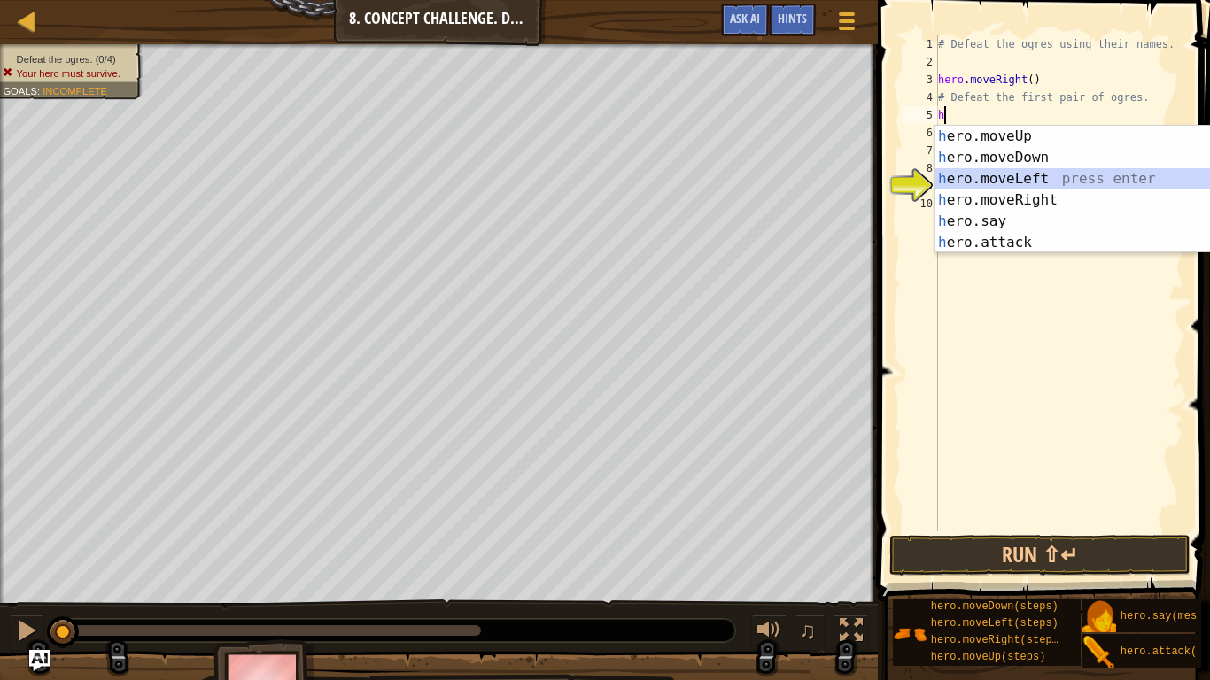
click at [1020, 172] on div "h ero.moveUp press enter h ero.moveDown press enter h ero.moveLeft press enter …" at bounding box center [1102, 211] width 335 height 170
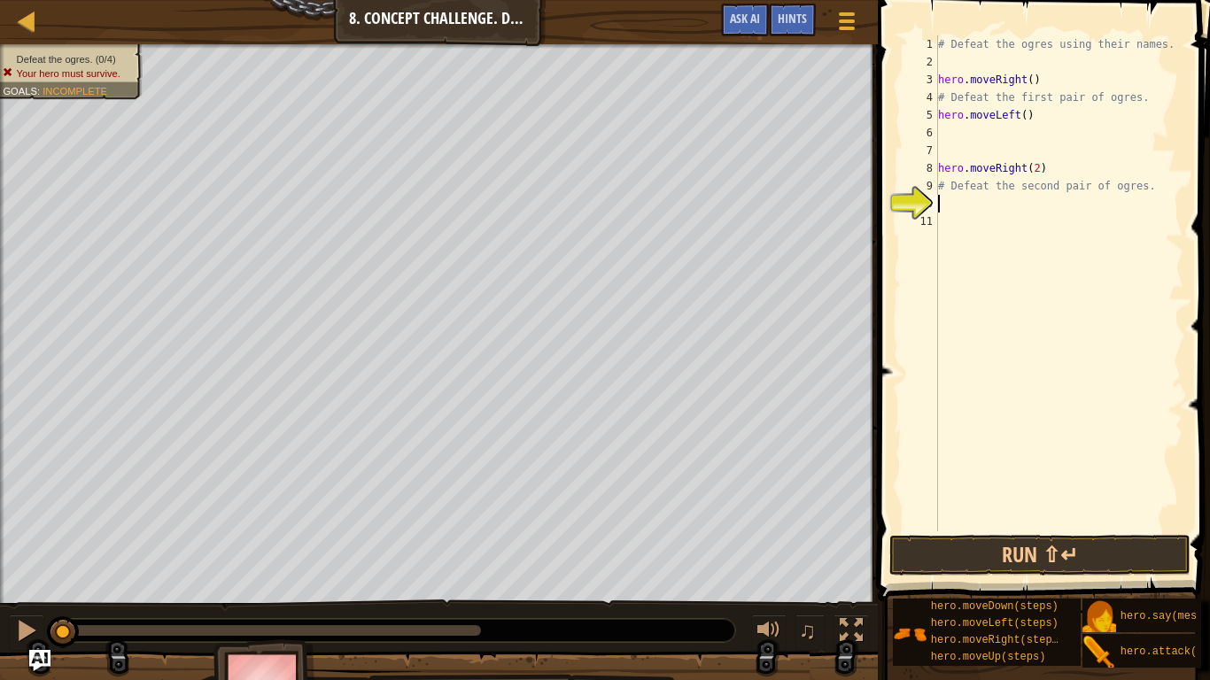
click at [960, 206] on div "# Defeat the ogres using their names. hero . moveRight ( ) # Defeat the first p…" at bounding box center [1059, 300] width 249 height 531
